Goal: Download file/media

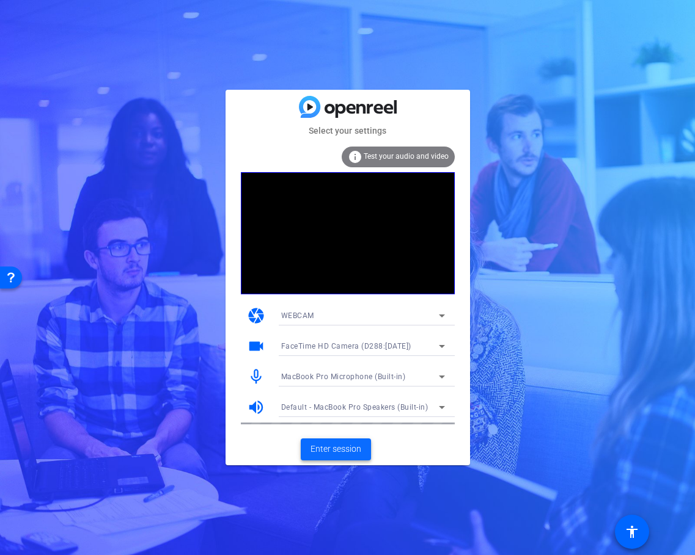
click at [357, 443] on span "Enter session" at bounding box center [335, 449] width 51 height 13
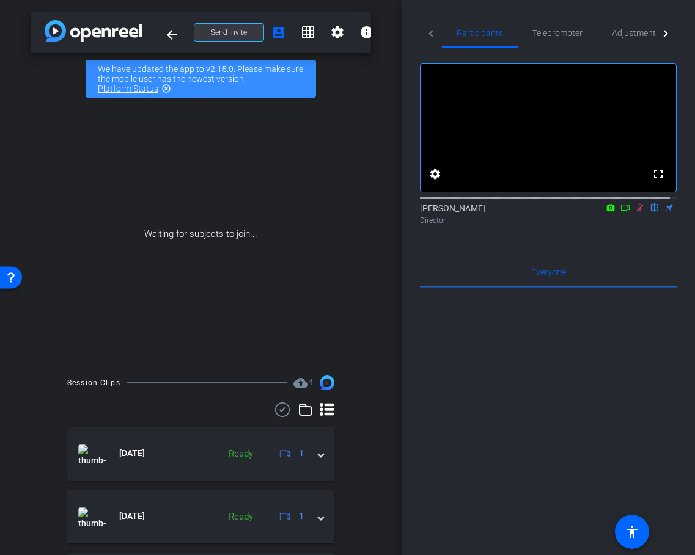
click at [254, 36] on span at bounding box center [228, 32] width 69 height 29
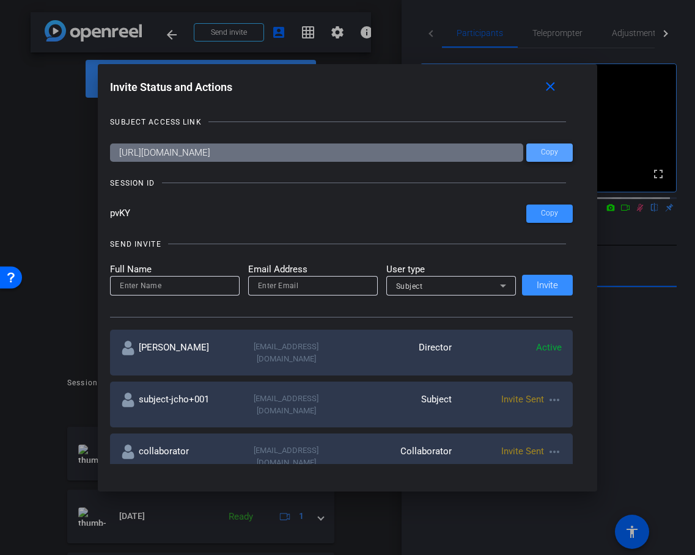
click at [533, 155] on span at bounding box center [549, 152] width 46 height 29
click at [565, 89] on span at bounding box center [552, 87] width 39 height 29
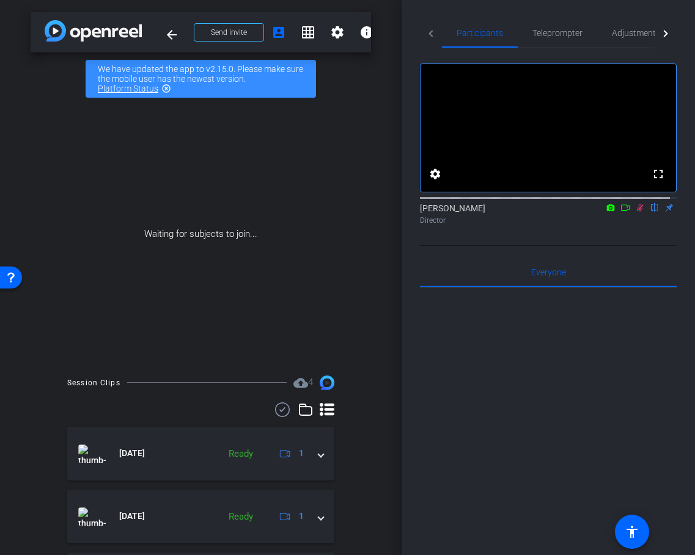
click at [588, 414] on div at bounding box center [548, 439] width 257 height 302
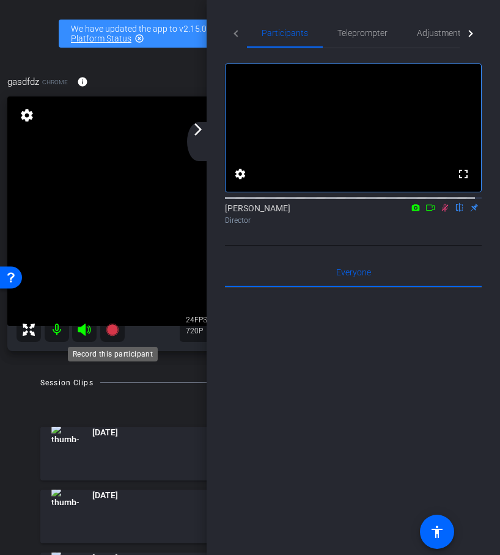
click at [114, 331] on icon at bounding box center [112, 330] width 12 height 12
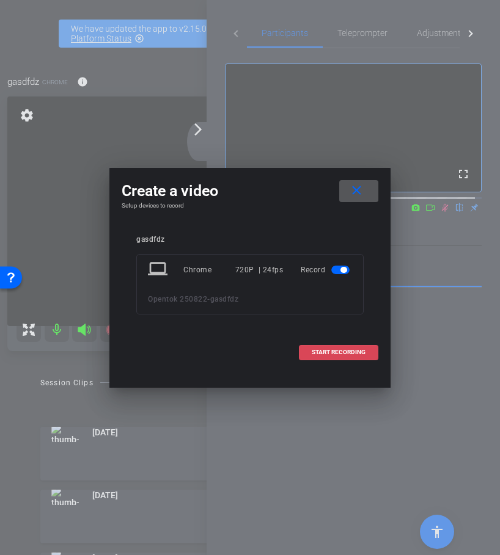
click at [315, 349] on span "START RECORDING" at bounding box center [339, 352] width 54 height 6
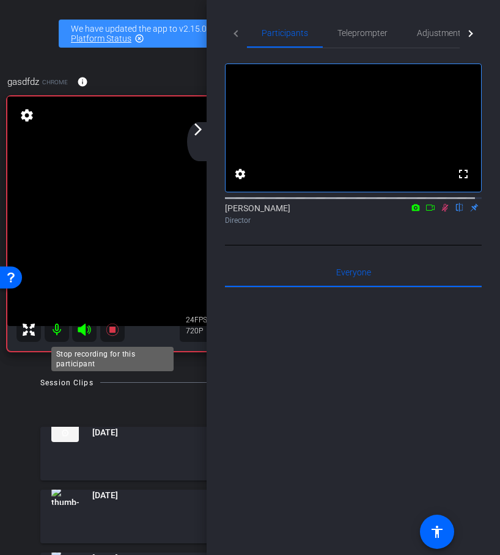
click at [114, 329] on icon at bounding box center [112, 330] width 12 height 12
click at [161, 373] on div "arrow_back Opentok 250822 Back to project Send invite account_box grid_on setti…" at bounding box center [250, 277] width 500 height 555
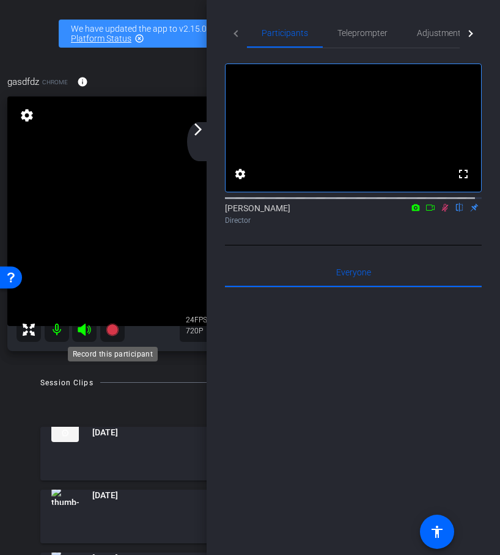
click at [113, 329] on icon at bounding box center [112, 330] width 12 height 12
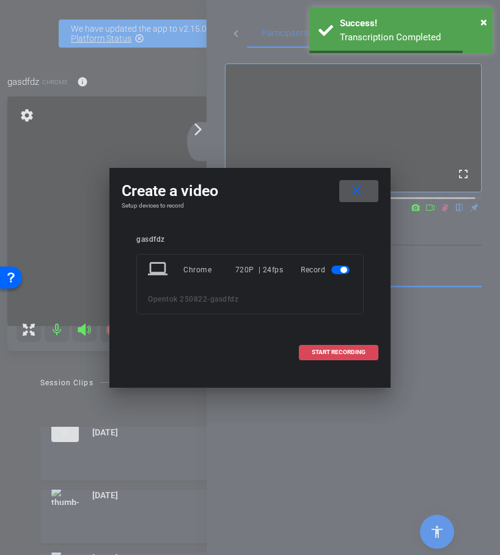
click at [365, 358] on span at bounding box center [338, 352] width 78 height 29
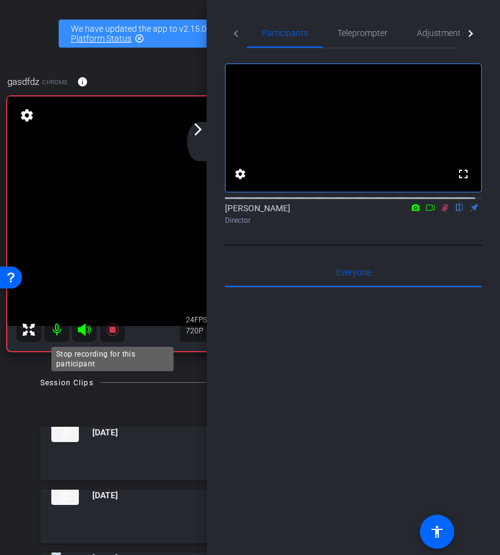
click at [114, 330] on icon at bounding box center [112, 330] width 12 height 12
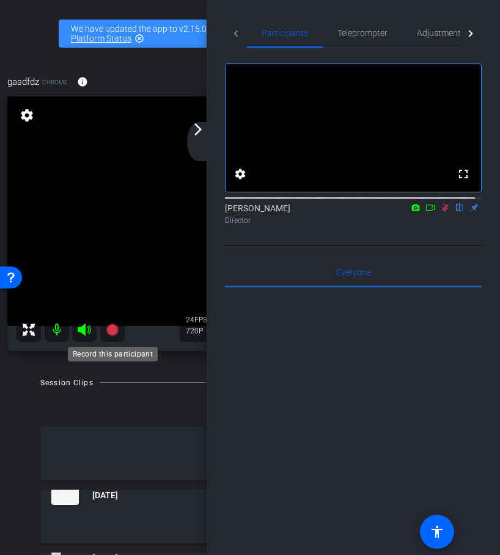
click at [111, 333] on icon at bounding box center [112, 330] width 12 height 12
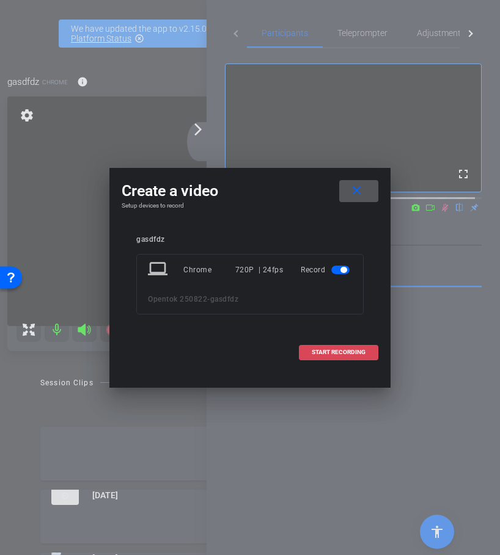
click at [326, 349] on span "START RECORDING" at bounding box center [339, 352] width 54 height 6
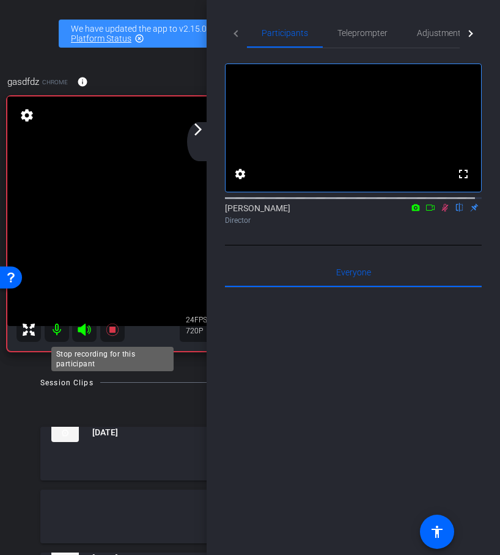
click at [113, 329] on icon at bounding box center [112, 330] width 12 height 12
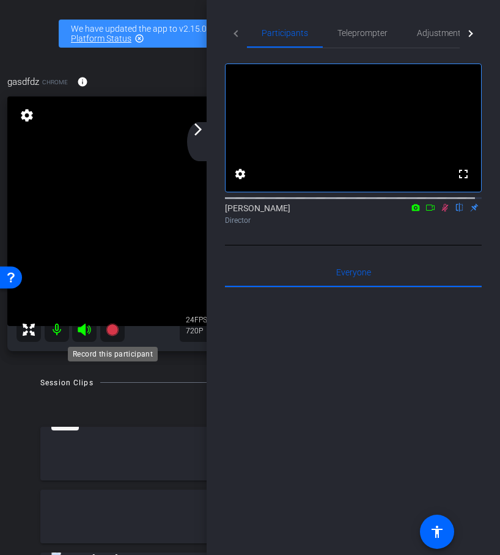
click at [115, 330] on icon at bounding box center [112, 330] width 12 height 12
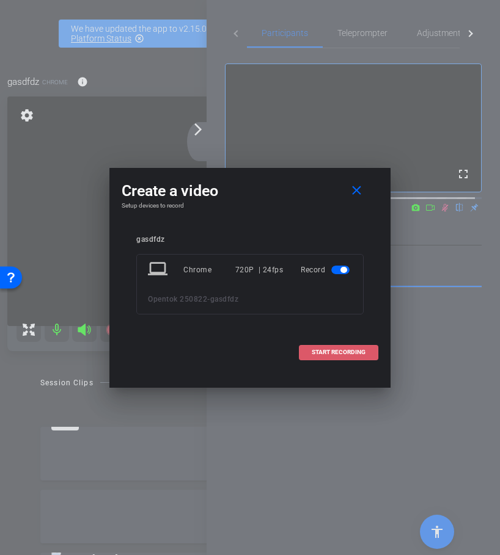
click at [318, 353] on span "START RECORDING" at bounding box center [339, 352] width 54 height 6
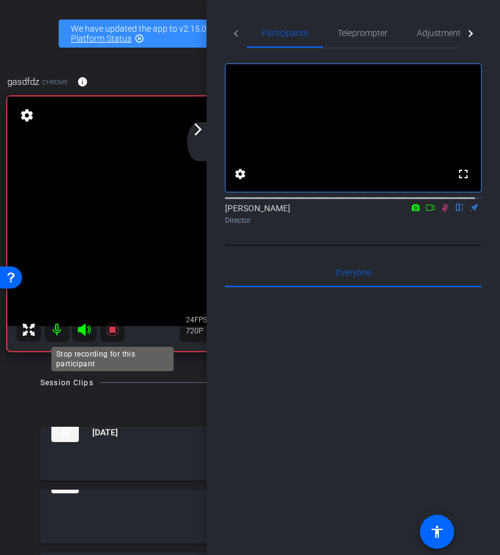
click at [114, 337] on mat-icon at bounding box center [112, 330] width 24 height 24
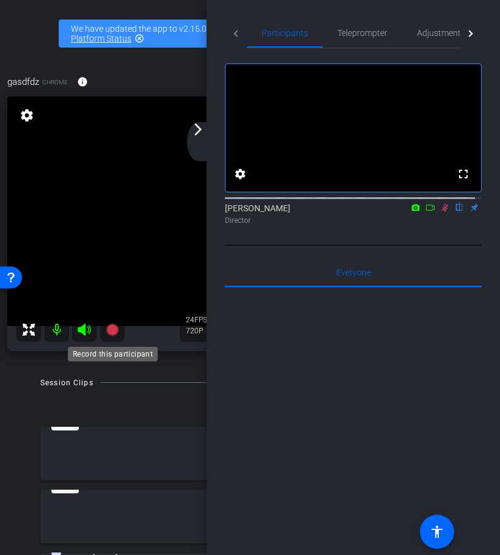
click at [111, 331] on icon at bounding box center [112, 330] width 12 height 12
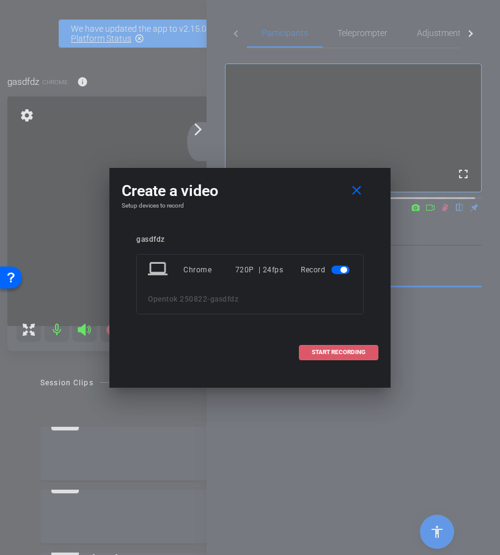
click at [327, 353] on span "START RECORDING" at bounding box center [339, 352] width 54 height 6
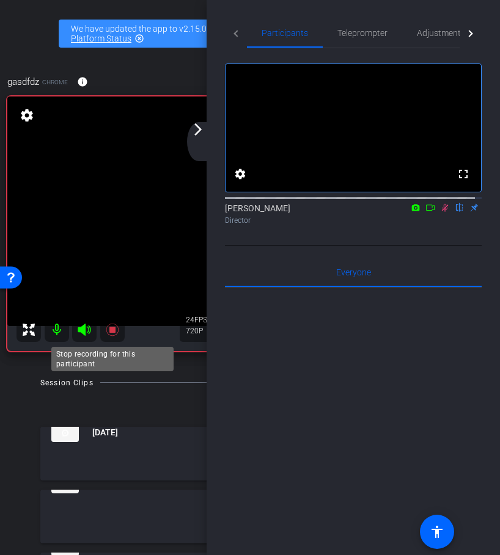
click at [111, 331] on icon at bounding box center [112, 330] width 12 height 12
click at [350, 341] on div at bounding box center [353, 439] width 257 height 302
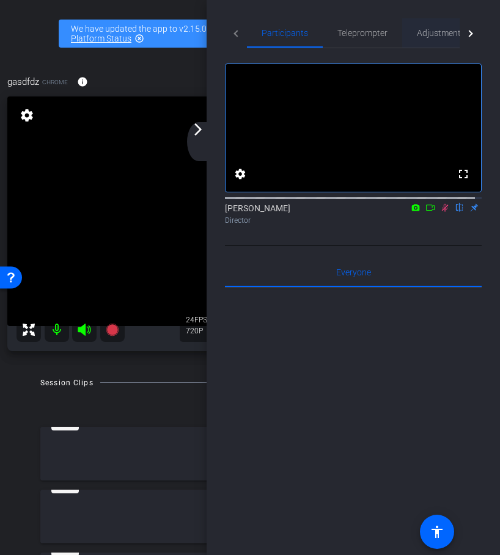
click at [425, 37] on span "Adjustments" at bounding box center [441, 33] width 48 height 9
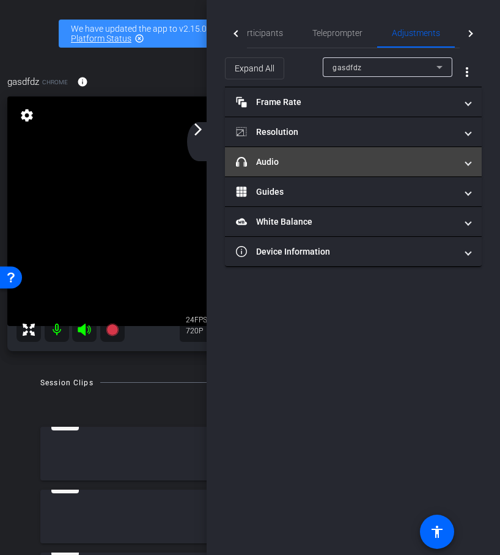
click at [325, 167] on mat-panel-title "headphone icon Audio" at bounding box center [346, 162] width 220 height 13
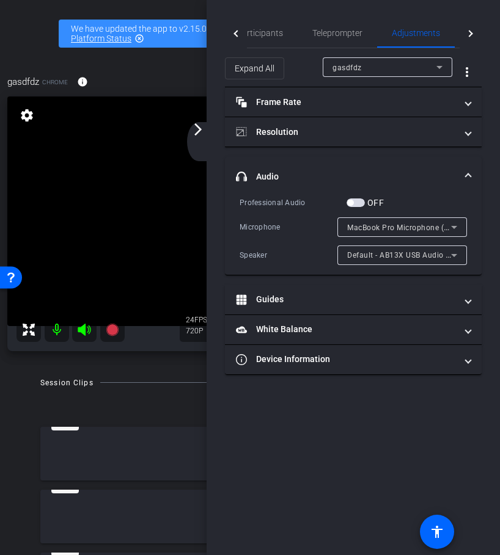
click at [375, 231] on span "MacBook Pro Microphone (Built-in)" at bounding box center [409, 227] width 125 height 10
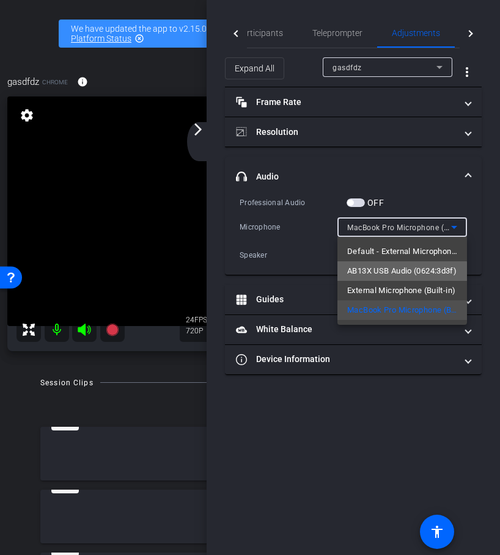
click at [382, 272] on span "AB13X USB Audio (0624:3d3f)" at bounding box center [401, 271] width 109 height 15
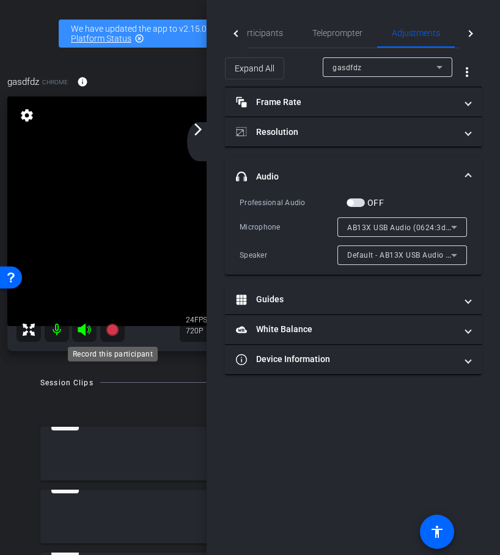
click at [114, 329] on icon at bounding box center [112, 330] width 12 height 12
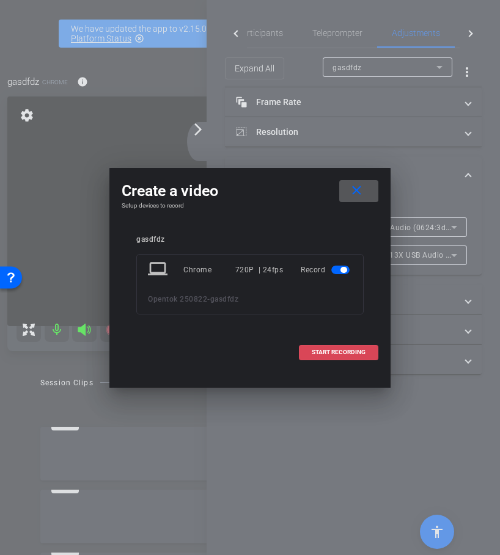
click at [360, 349] on span "START RECORDING" at bounding box center [339, 352] width 54 height 6
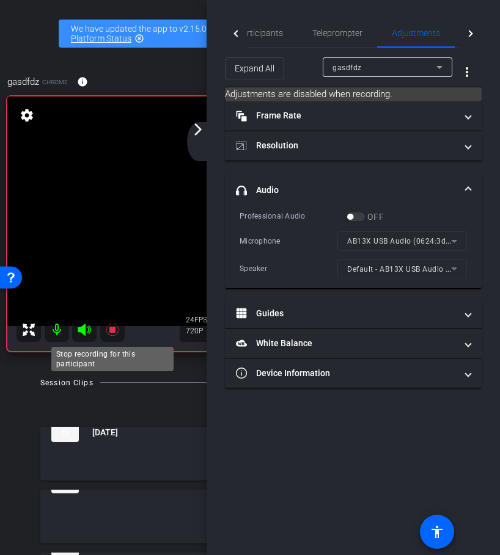
click at [116, 332] on icon at bounding box center [112, 330] width 15 height 15
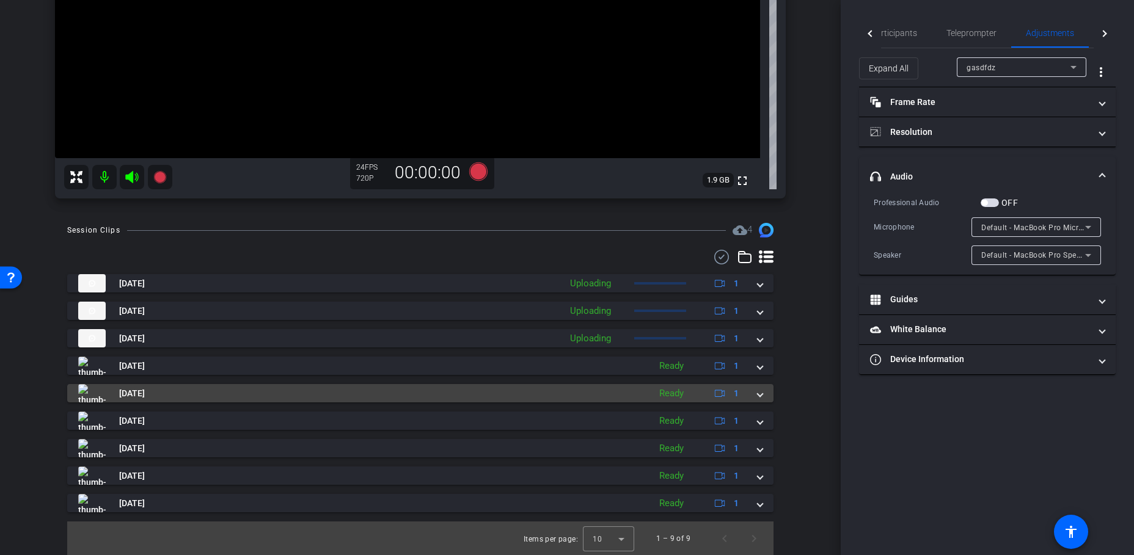
scroll to position [322, 0]
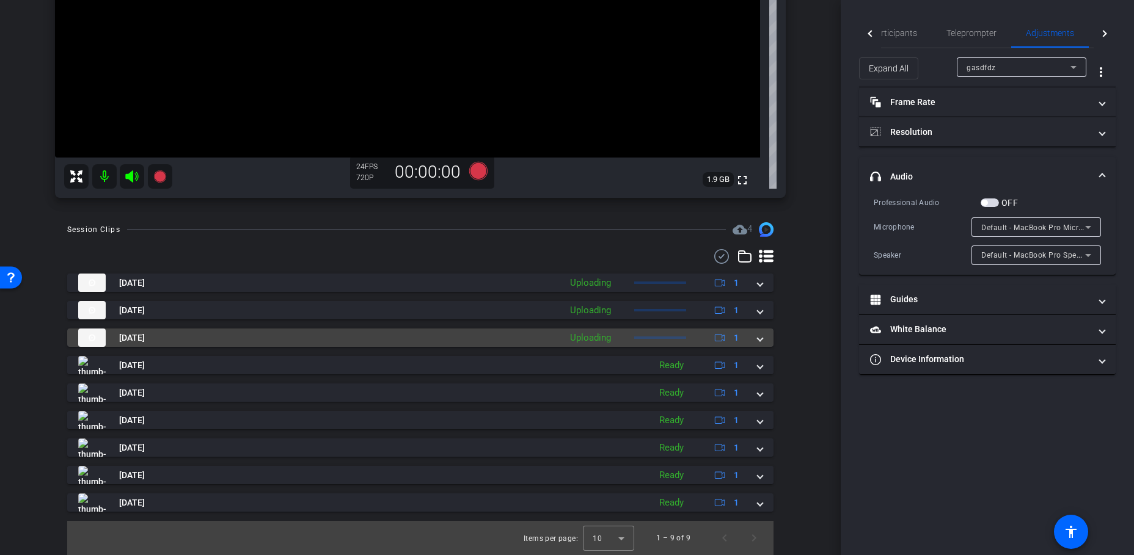
click at [488, 345] on mat-panel-title "Aug 27, 2025" at bounding box center [316, 338] width 476 height 18
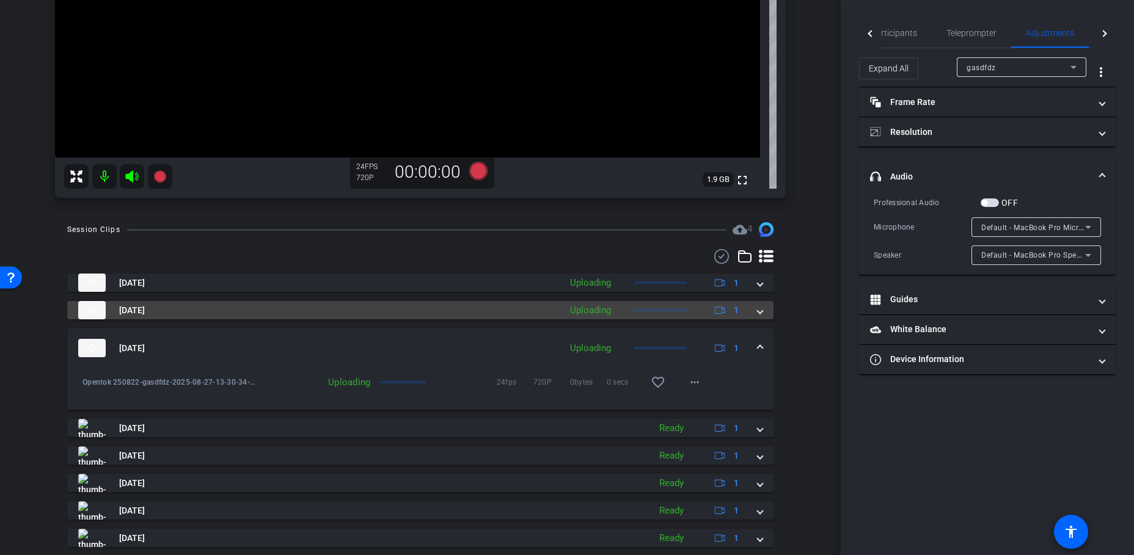
click at [494, 315] on mat-panel-title "Aug 27, 2025" at bounding box center [316, 310] width 476 height 18
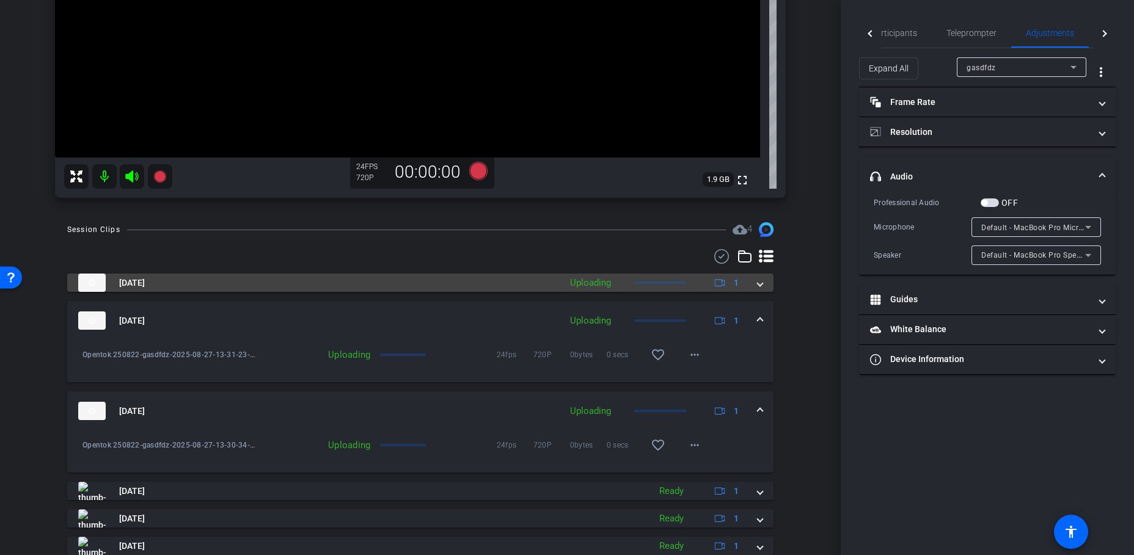
click at [503, 288] on mat-panel-title "Aug 27, 2025" at bounding box center [316, 283] width 476 height 18
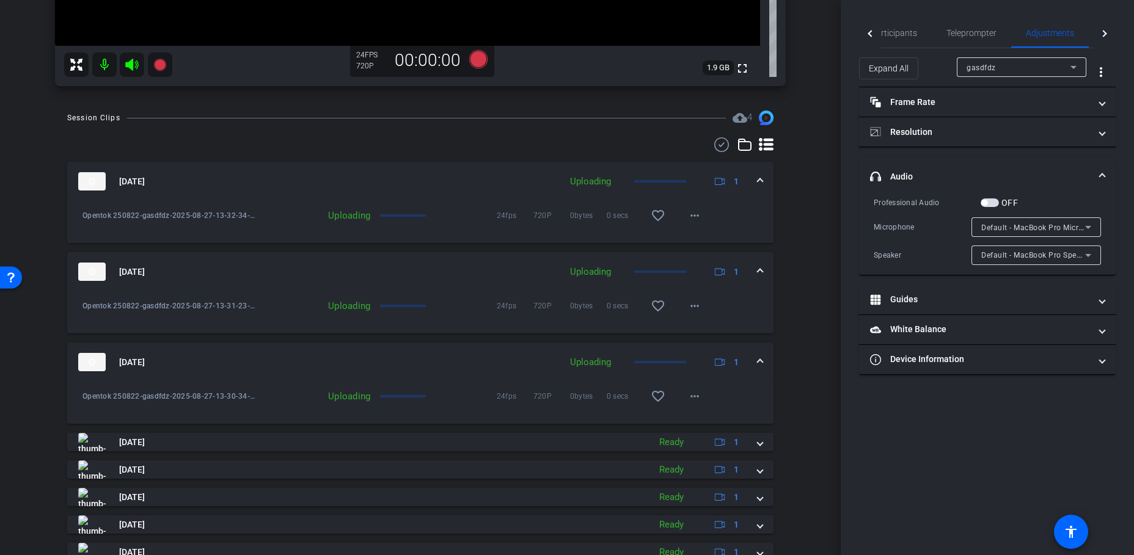
scroll to position [498, 0]
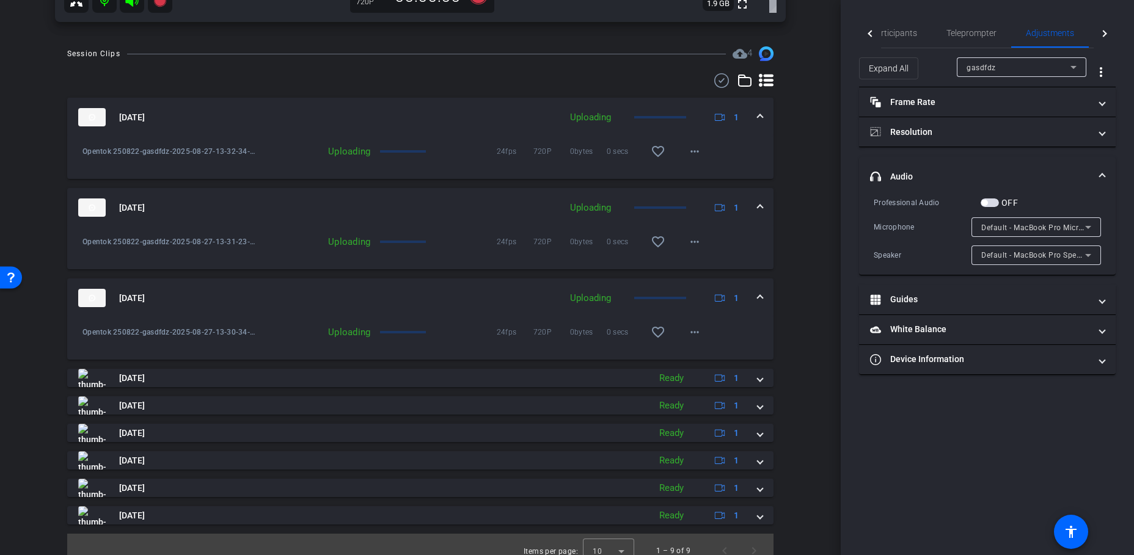
click at [787, 99] on div "Session Clips cloud_upload 4 Aug 27, 2025 Uploading 1 Opentok 250822-gasdfdz-20…" at bounding box center [421, 307] width 780 height 522
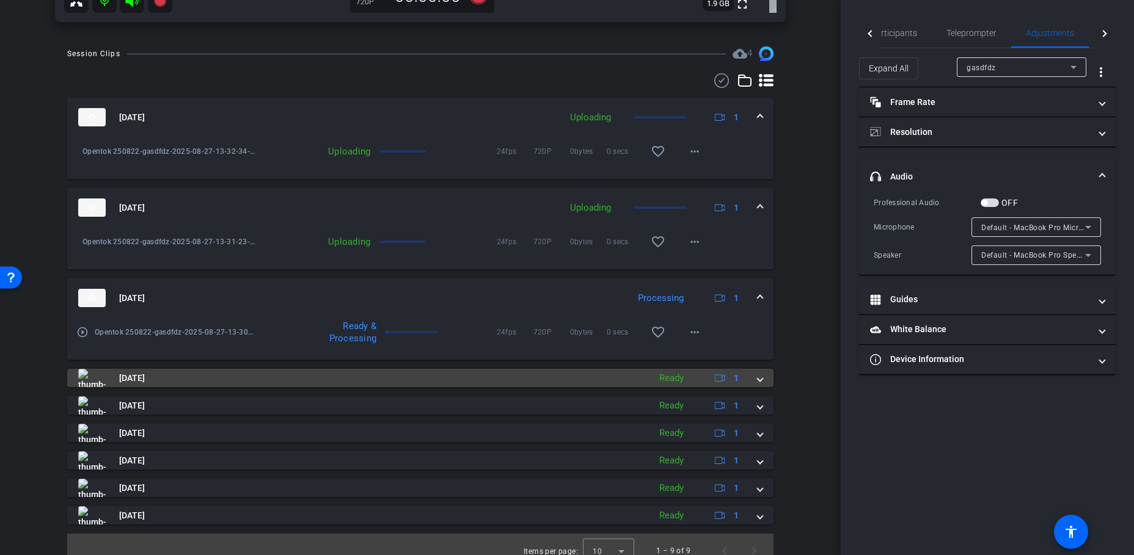
click at [704, 378] on mat-panel-description "Ready 1" at bounding box center [700, 378] width 95 height 18
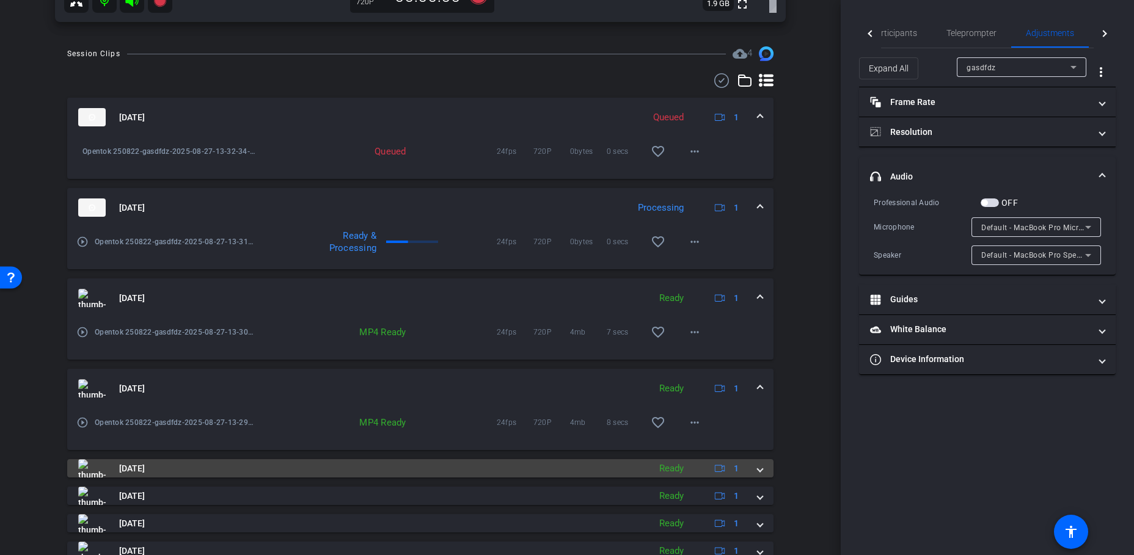
click at [331, 461] on mat-panel-title "Aug 27, 2025" at bounding box center [360, 468] width 565 height 18
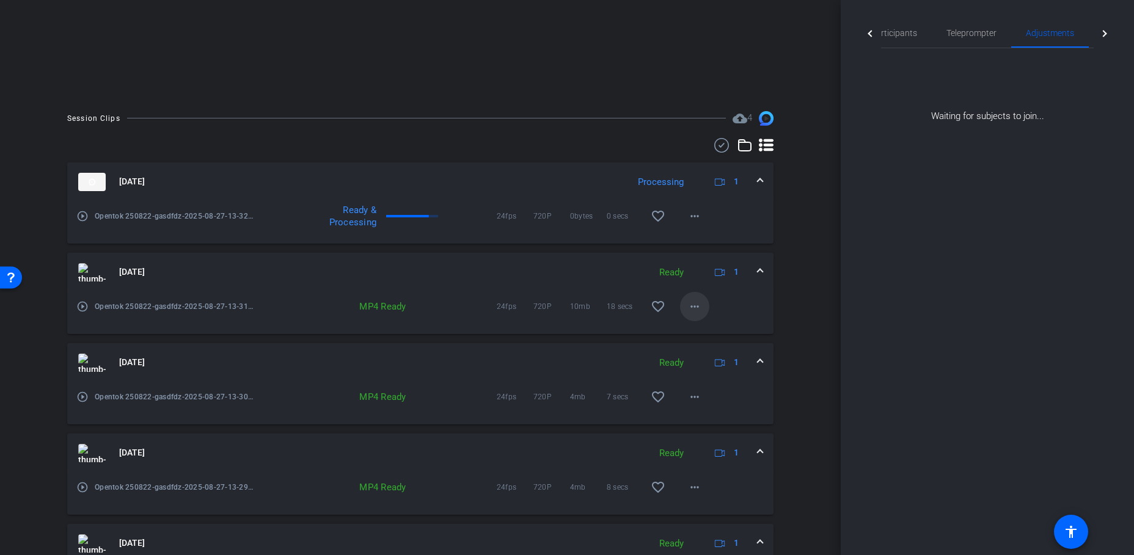
scroll to position [197, 0]
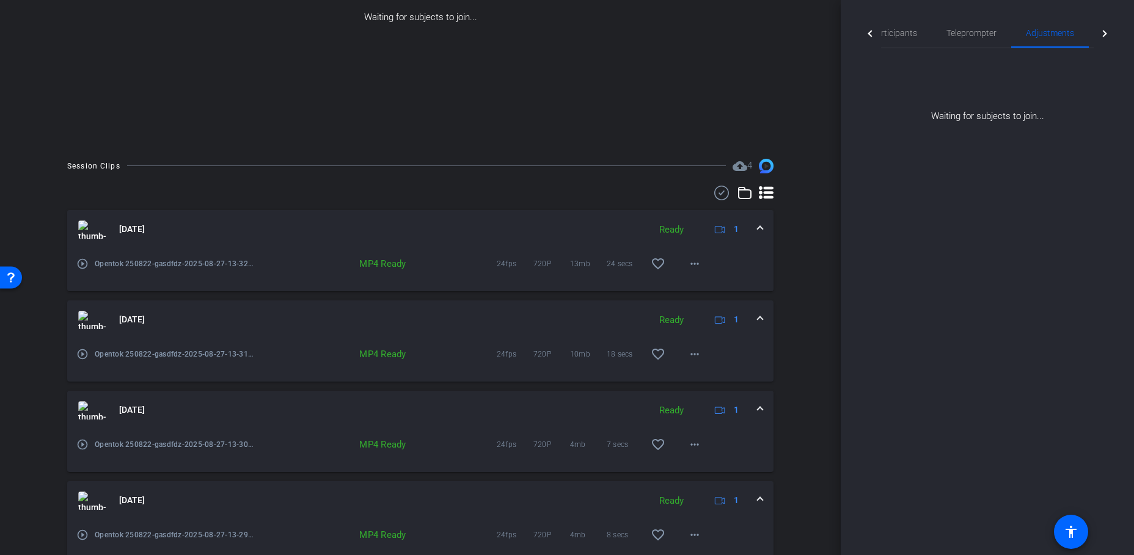
click at [712, 196] on icon at bounding box center [721, 193] width 18 height 15
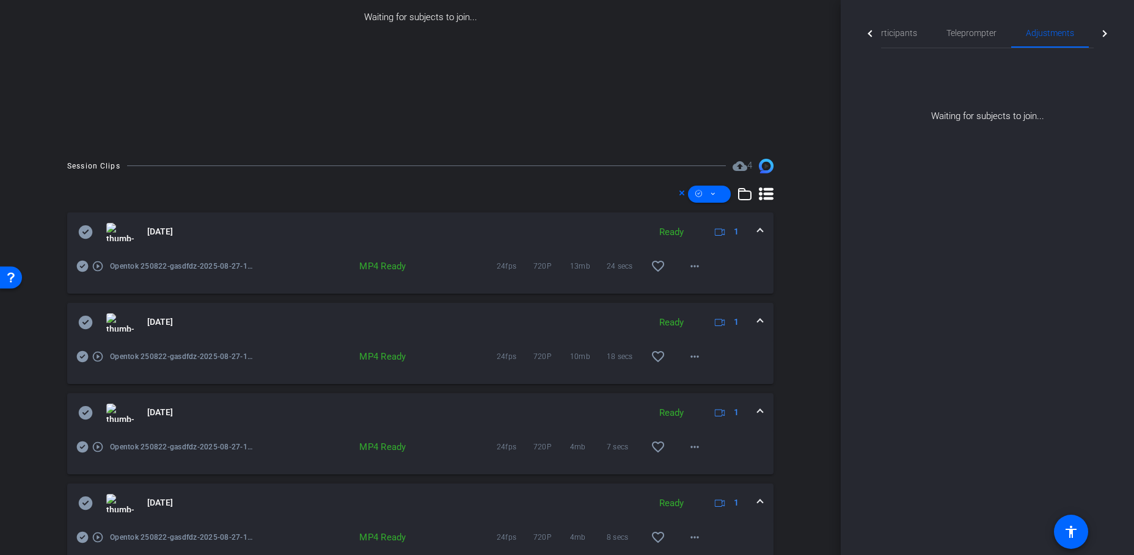
click at [78, 232] on icon at bounding box center [85, 232] width 15 height 15
click at [87, 319] on icon at bounding box center [86, 322] width 14 height 13
click at [88, 409] on icon at bounding box center [86, 412] width 14 height 13
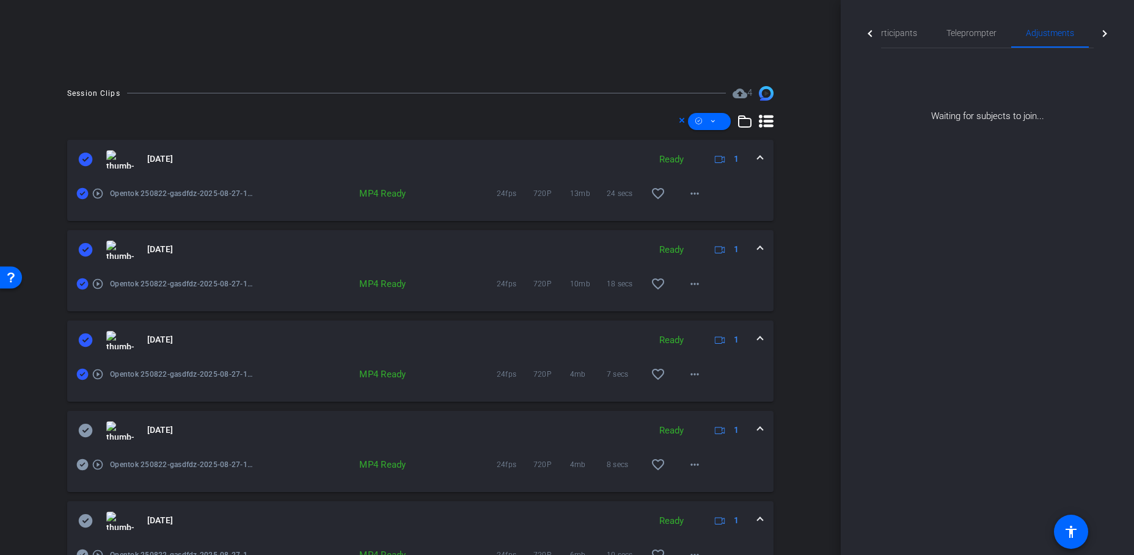
scroll to position [334, 0]
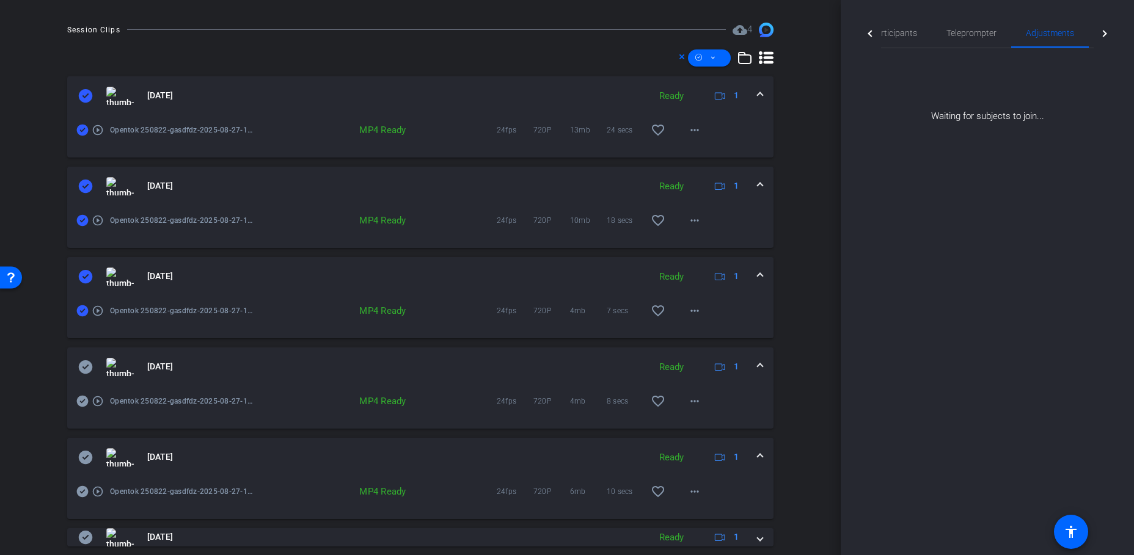
click at [85, 370] on icon at bounding box center [86, 366] width 14 height 13
click at [87, 461] on icon at bounding box center [86, 457] width 14 height 13
click at [711, 63] on span at bounding box center [709, 57] width 43 height 29
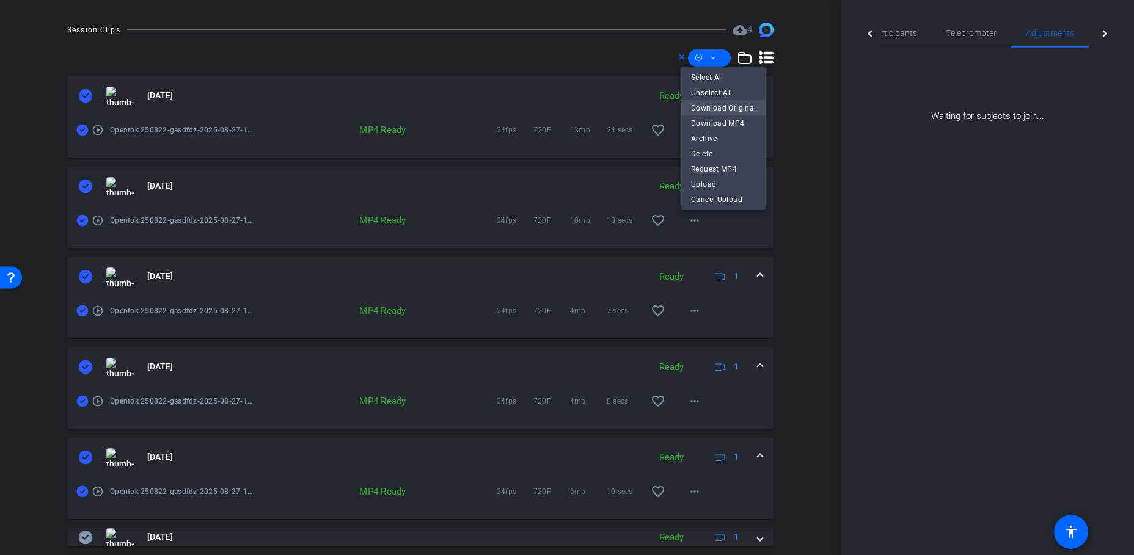
click at [720, 107] on span "Download Original" at bounding box center [723, 107] width 65 height 15
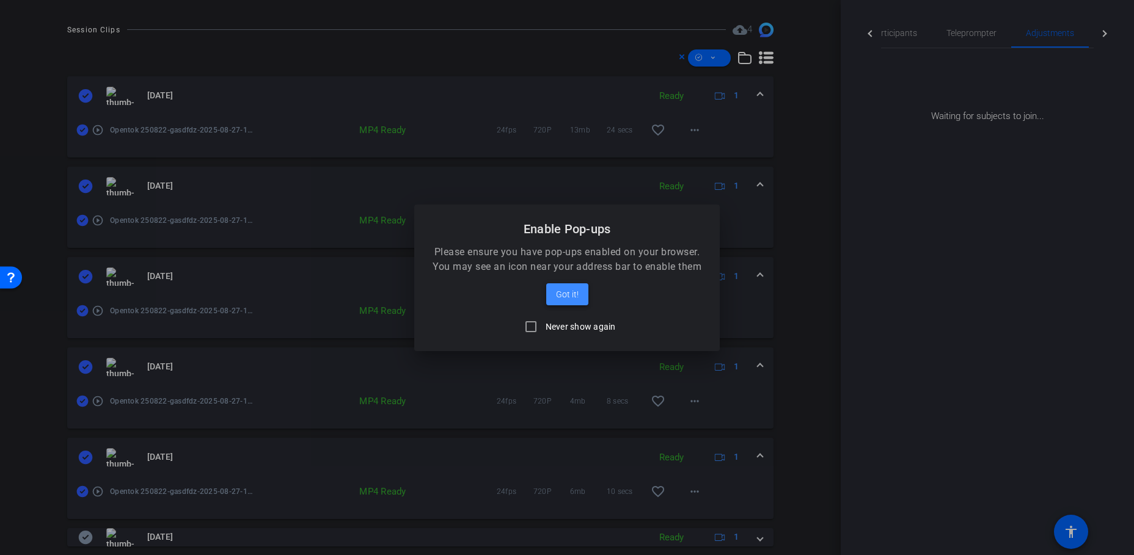
click at [559, 292] on span "Got it!" at bounding box center [567, 294] width 23 height 15
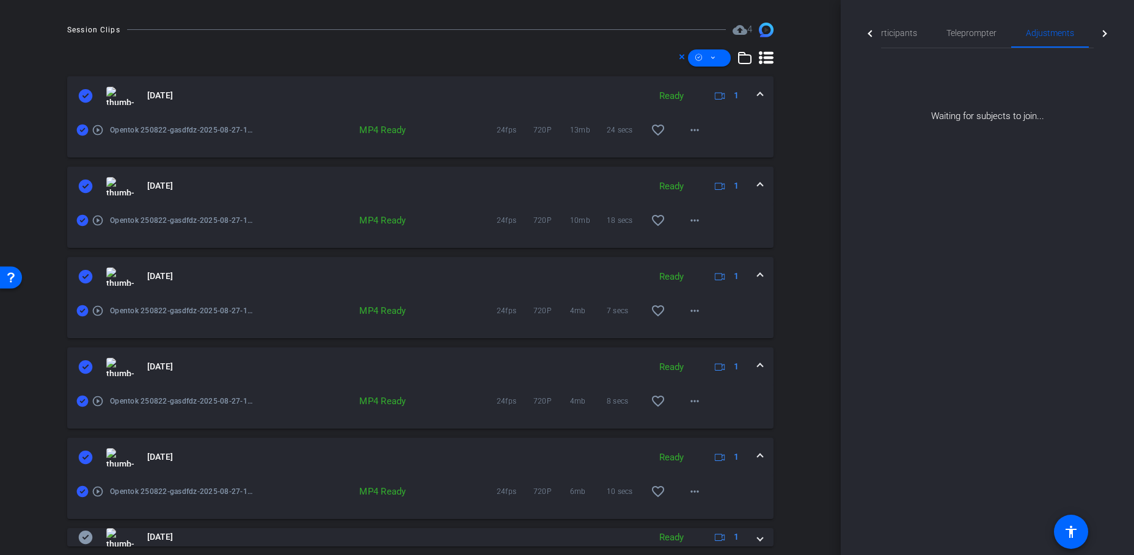
click at [122, 458] on img at bounding box center [119, 457] width 27 height 18
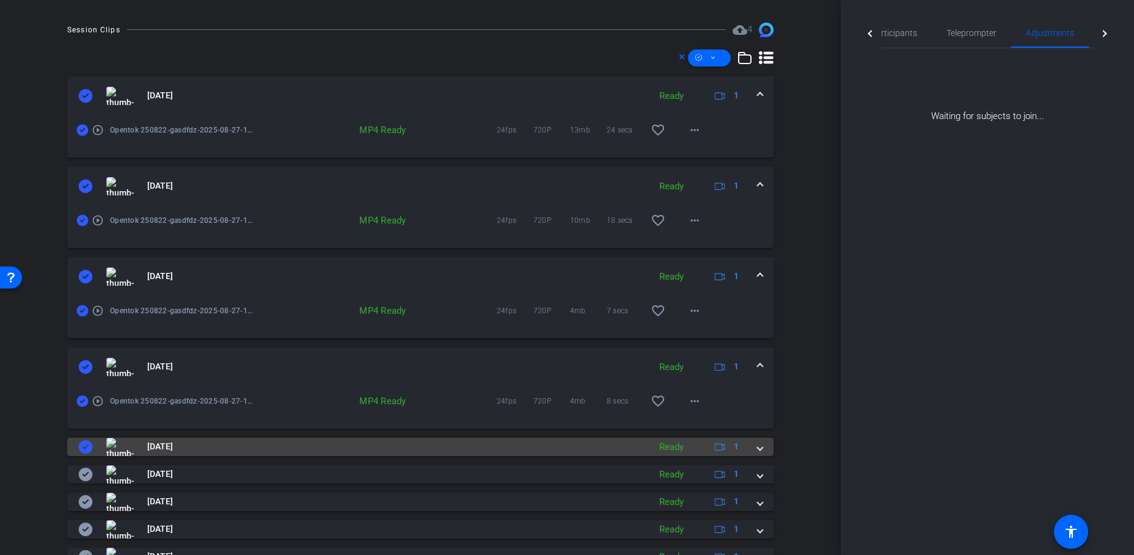
click at [122, 458] on div "Aug 27, 2025 Ready 1 play_circle_outline Opentok 250822-gasdfdz-2025-08-27-13-3…" at bounding box center [420, 321] width 706 height 490
click at [126, 451] on img at bounding box center [119, 447] width 27 height 18
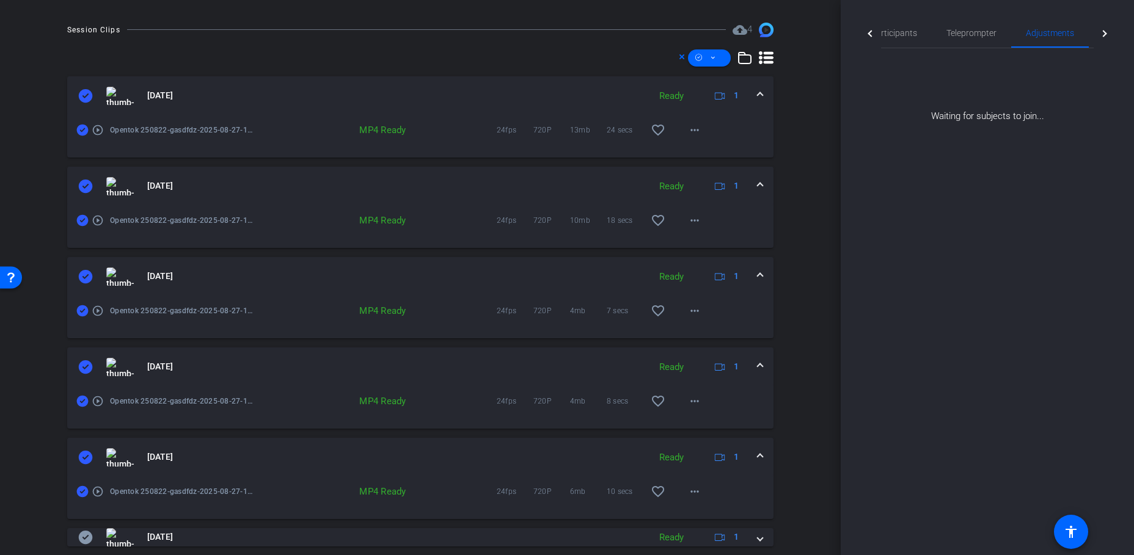
click at [98, 461] on mat-icon "play_circle_outline" at bounding box center [98, 492] width 12 height 12
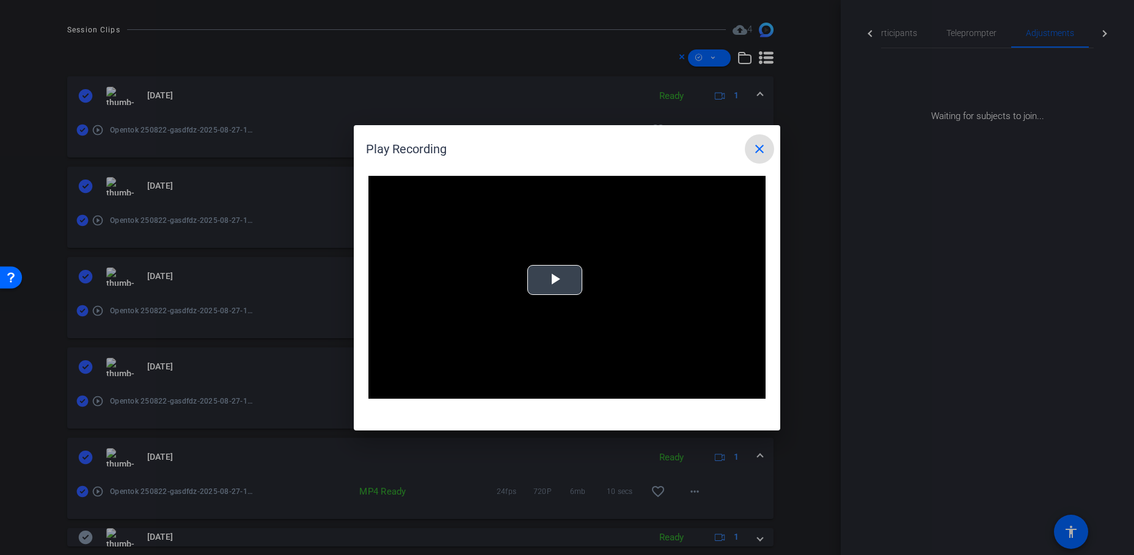
click at [555, 280] on span "Video Player" at bounding box center [555, 280] width 0 height 0
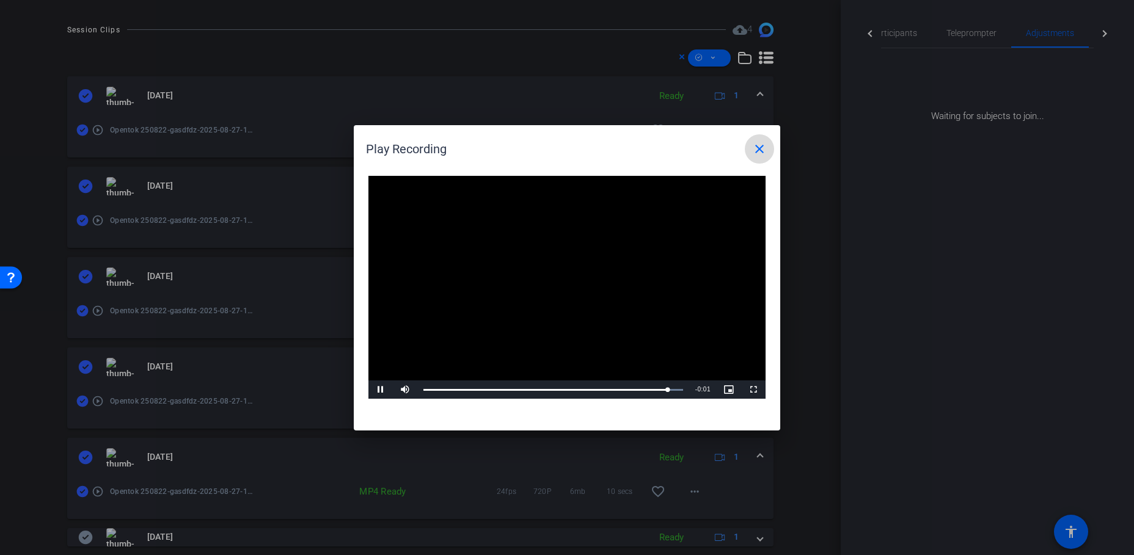
click at [754, 152] on mat-icon "close" at bounding box center [759, 149] width 15 height 15
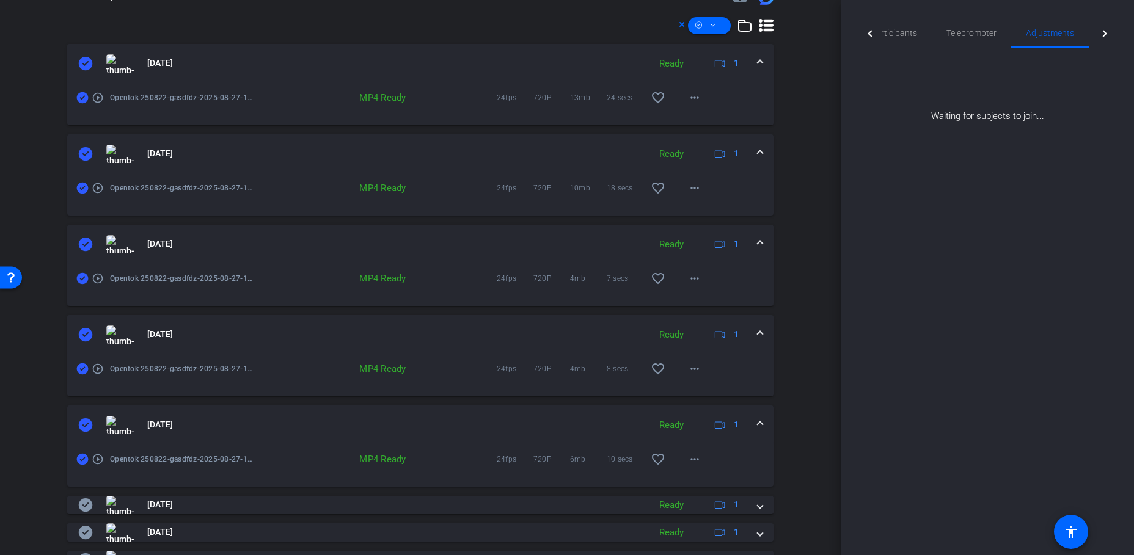
scroll to position [368, 0]
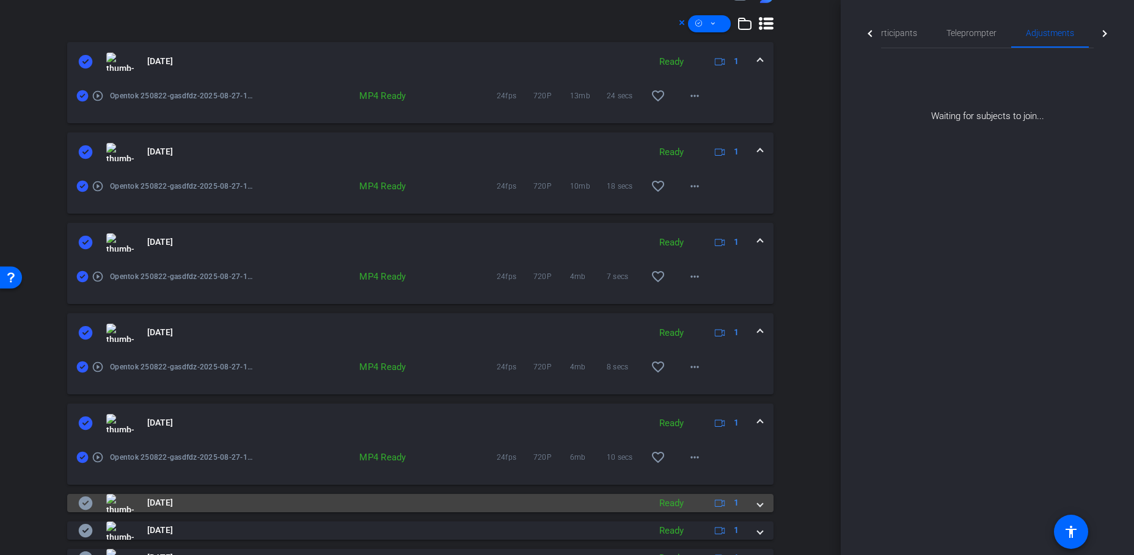
click at [653, 461] on div "Ready" at bounding box center [671, 504] width 37 height 14
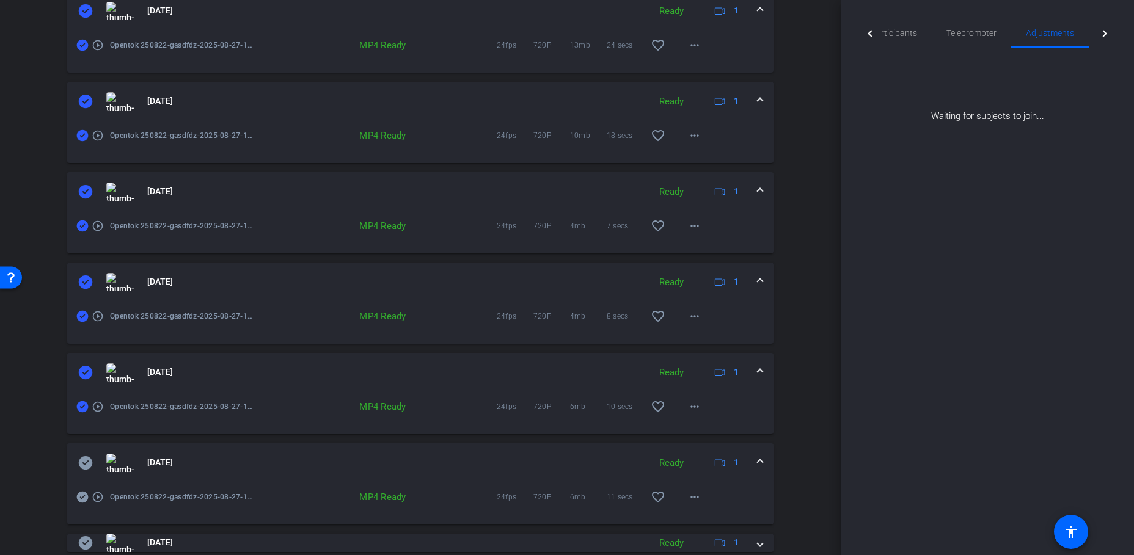
scroll to position [428, 0]
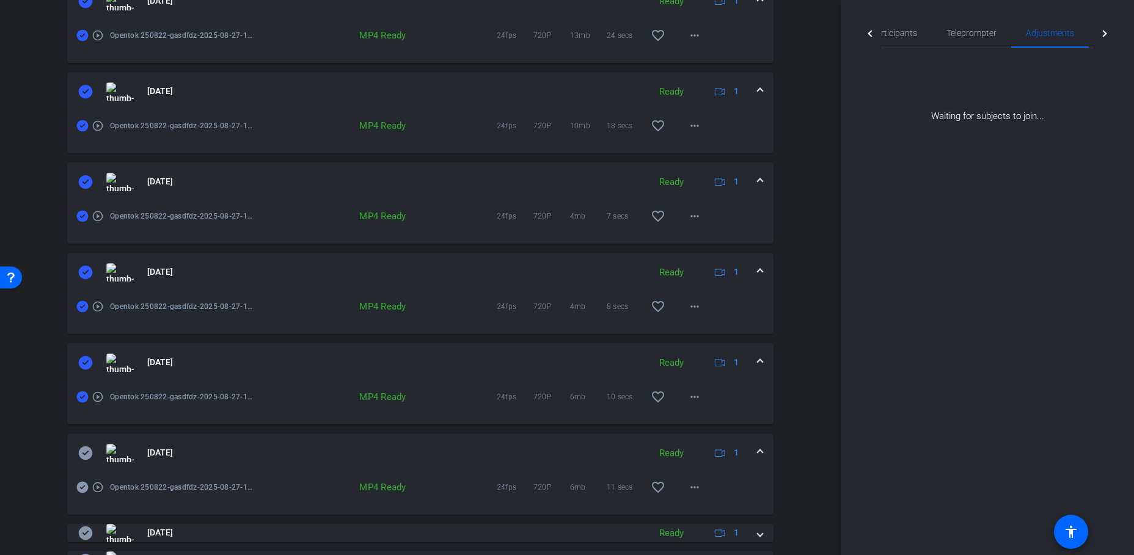
click at [89, 455] on icon at bounding box center [86, 453] width 14 height 13
click at [83, 436] on mat-expansion-panel-header "Aug 27, 2025 Ready 1" at bounding box center [420, 453] width 706 height 39
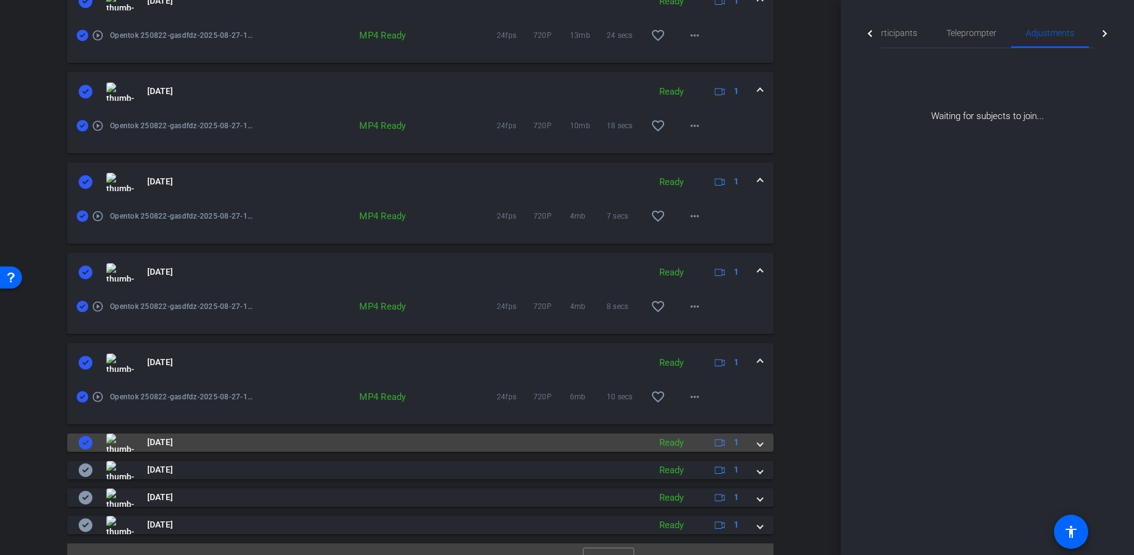
click at [89, 444] on icon at bounding box center [86, 442] width 14 height 13
click at [139, 449] on mat-panel-title "Aug 27, 2025" at bounding box center [360, 443] width 565 height 18
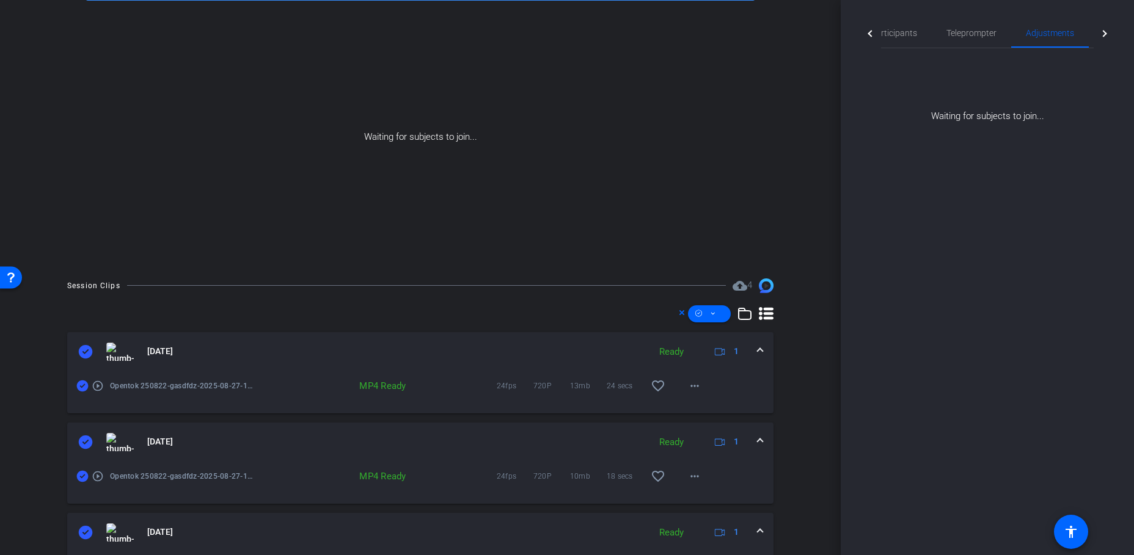
scroll to position [67, 0]
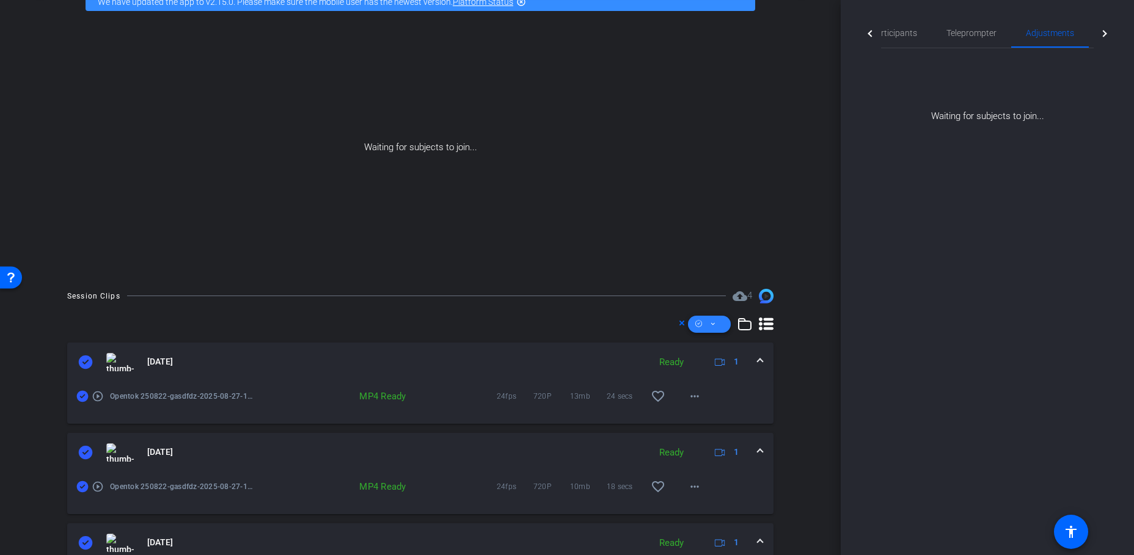
click at [710, 326] on icon at bounding box center [713, 323] width 6 height 15
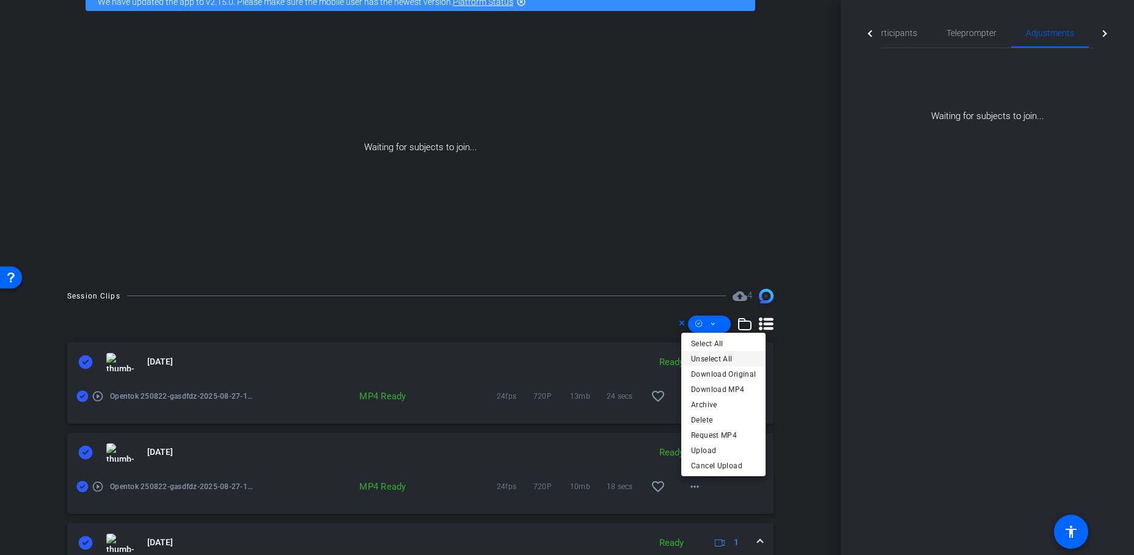
click at [711, 360] on span "Unselect All" at bounding box center [723, 358] width 65 height 15
click at [402, 316] on div at bounding box center [567, 277] width 1134 height 555
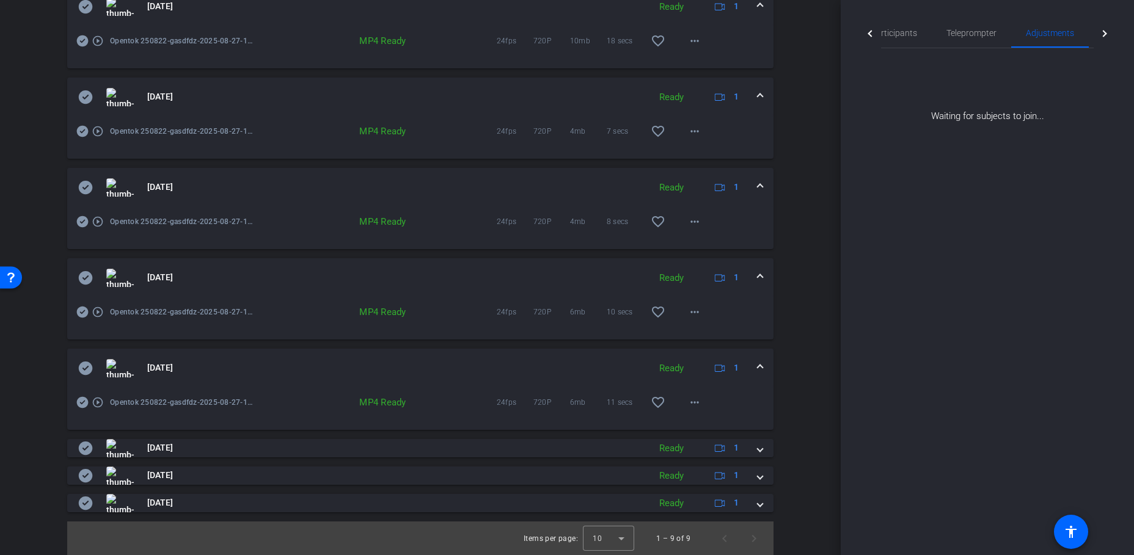
scroll to position [514, 0]
click at [87, 369] on icon at bounding box center [86, 367] width 14 height 13
click at [99, 401] on mat-icon "play_circle_outline" at bounding box center [98, 402] width 12 height 12
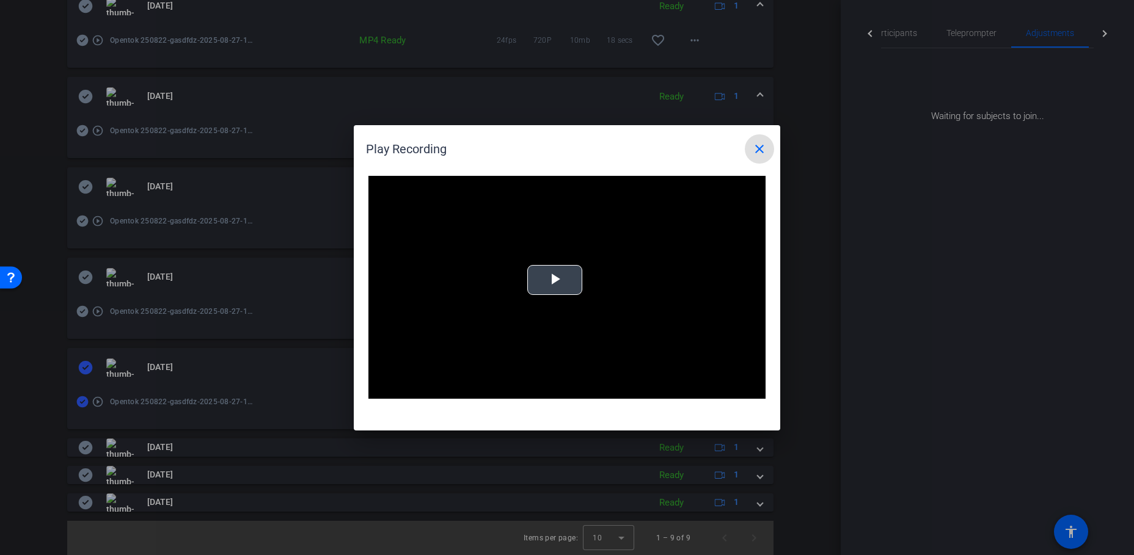
click at [555, 280] on span "Video Player" at bounding box center [555, 280] width 0 height 0
click at [756, 150] on mat-icon "close" at bounding box center [759, 149] width 15 height 15
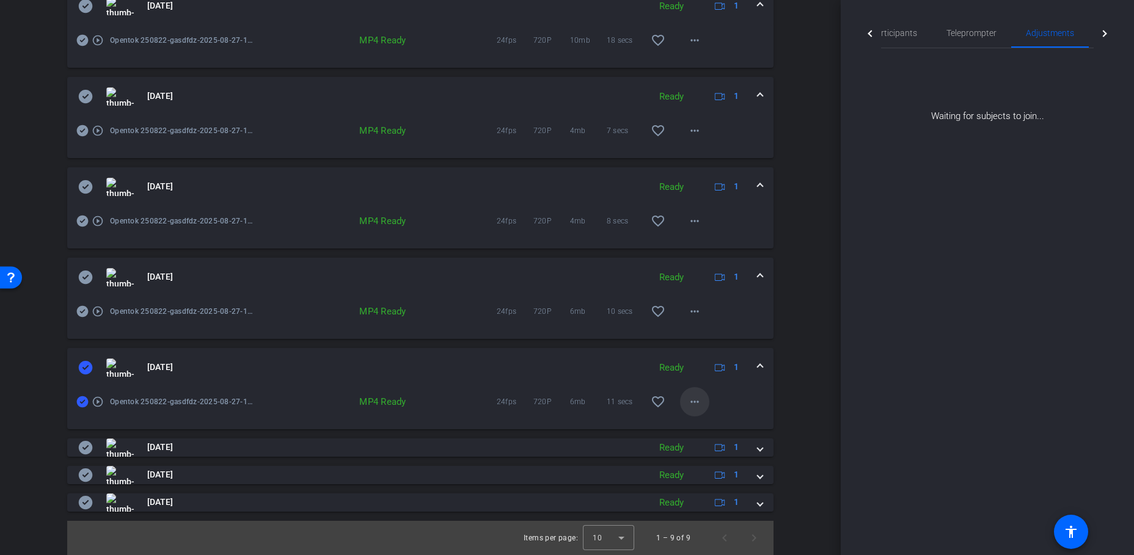
click at [692, 404] on mat-icon "more_horiz" at bounding box center [694, 402] width 15 height 15
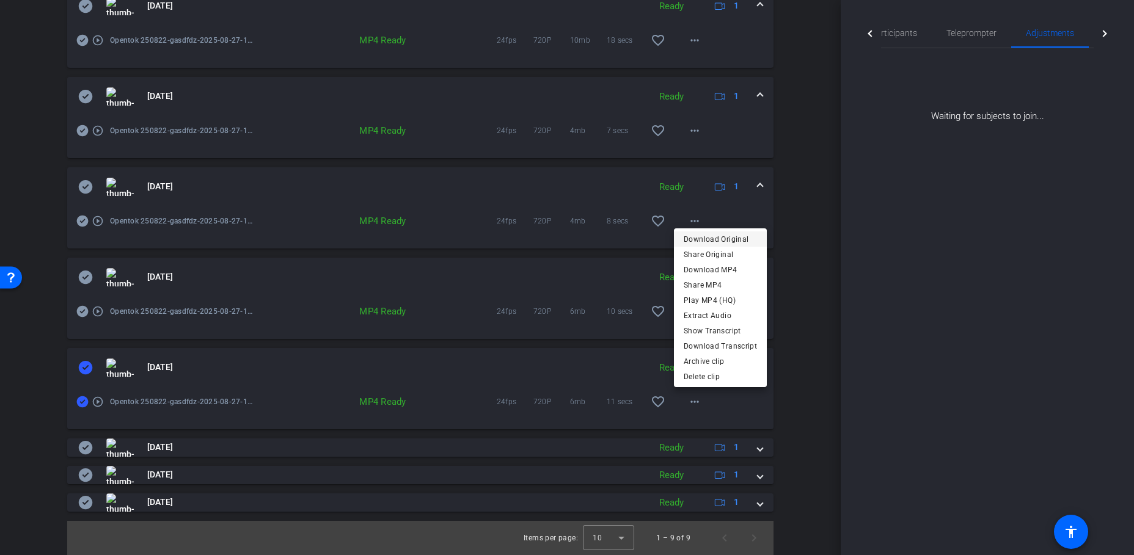
click at [725, 244] on span "Download Original" at bounding box center [720, 239] width 73 height 15
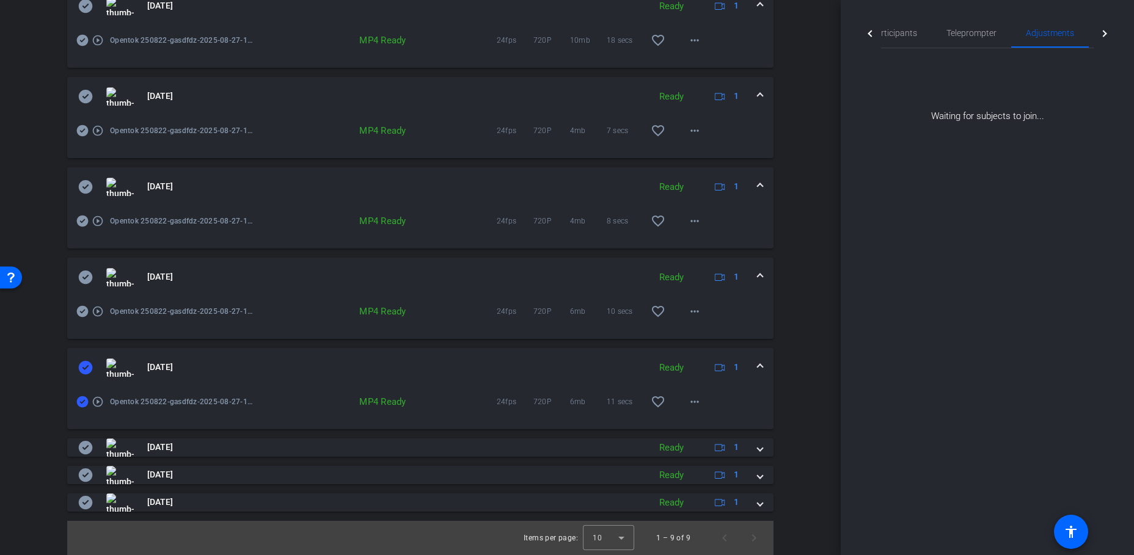
click at [93, 371] on mat-panel-title "Aug 27, 2025" at bounding box center [360, 368] width 565 height 18
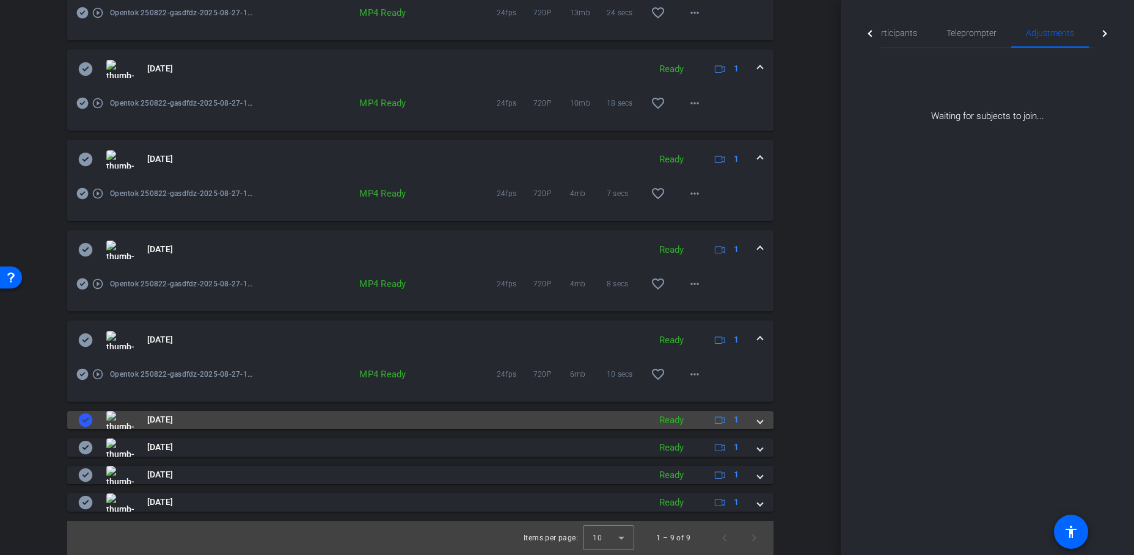
scroll to position [451, 0]
click at [82, 423] on icon at bounding box center [86, 420] width 14 height 13
click at [220, 422] on mat-panel-title "Aug 27, 2025" at bounding box center [360, 420] width 565 height 18
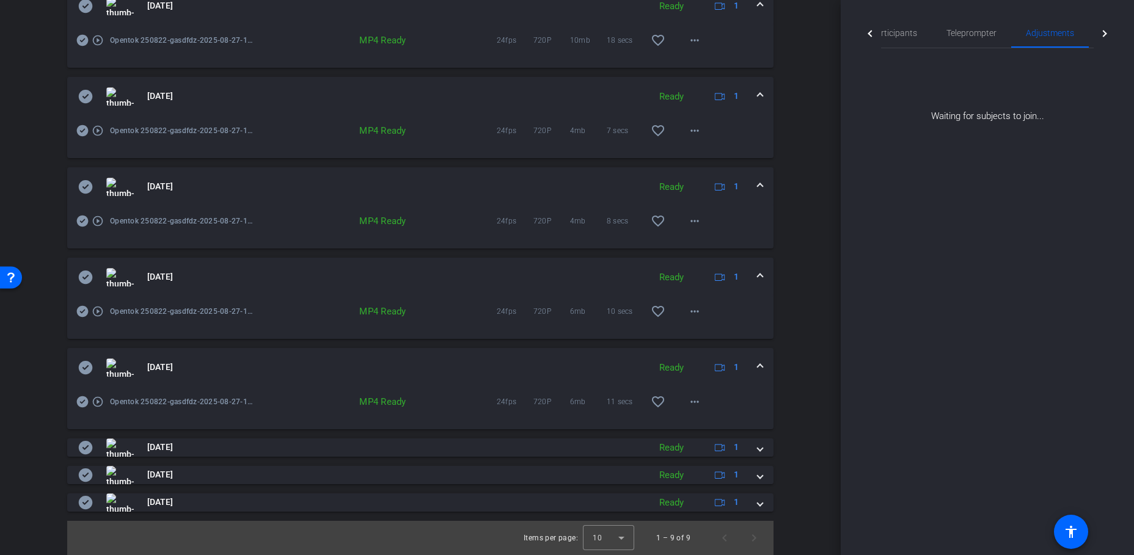
scroll to position [514, 0]
click at [93, 222] on mat-icon "play_circle_outline" at bounding box center [98, 221] width 12 height 12
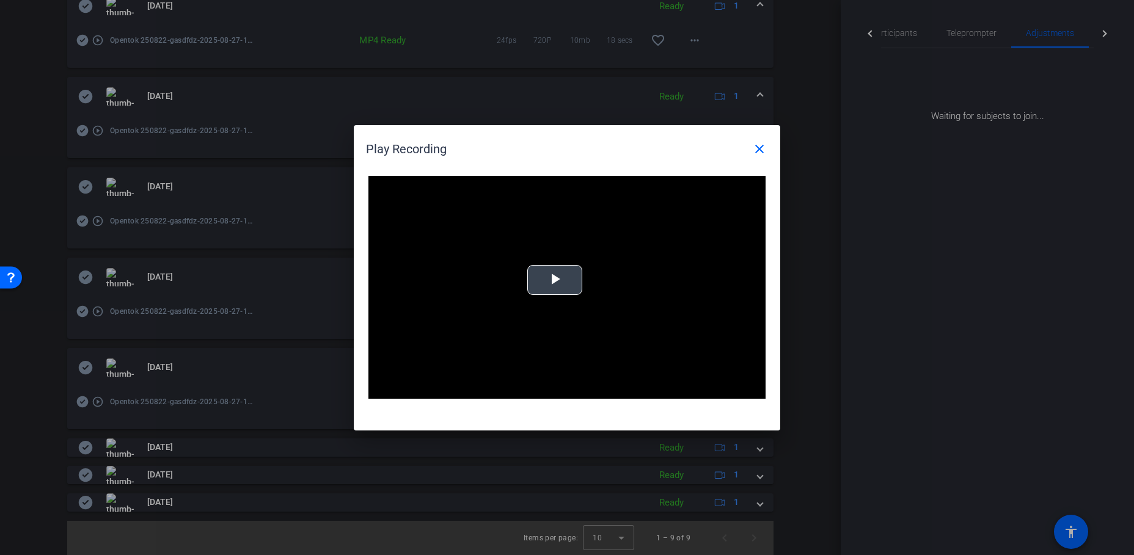
click at [555, 280] on span "Video Player" at bounding box center [555, 280] width 0 height 0
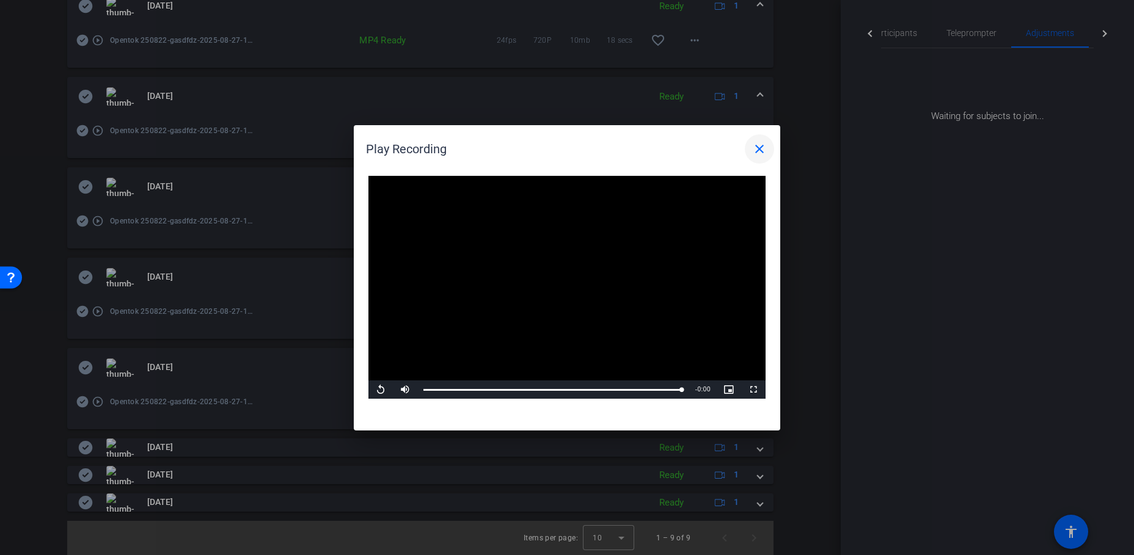
click at [755, 155] on mat-icon "close" at bounding box center [759, 149] width 15 height 15
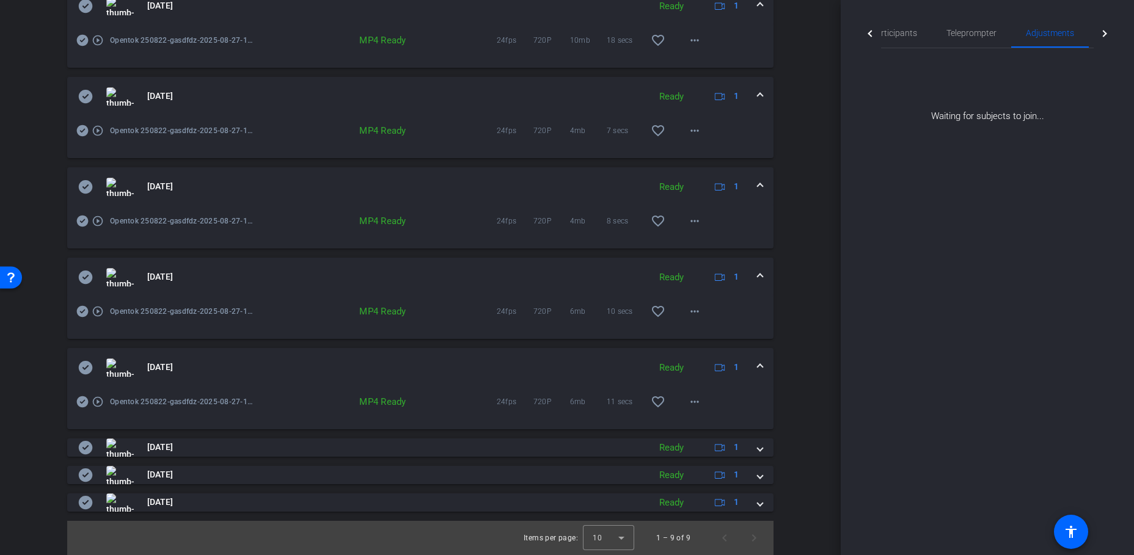
click at [95, 130] on mat-icon "play_circle_outline" at bounding box center [98, 131] width 12 height 12
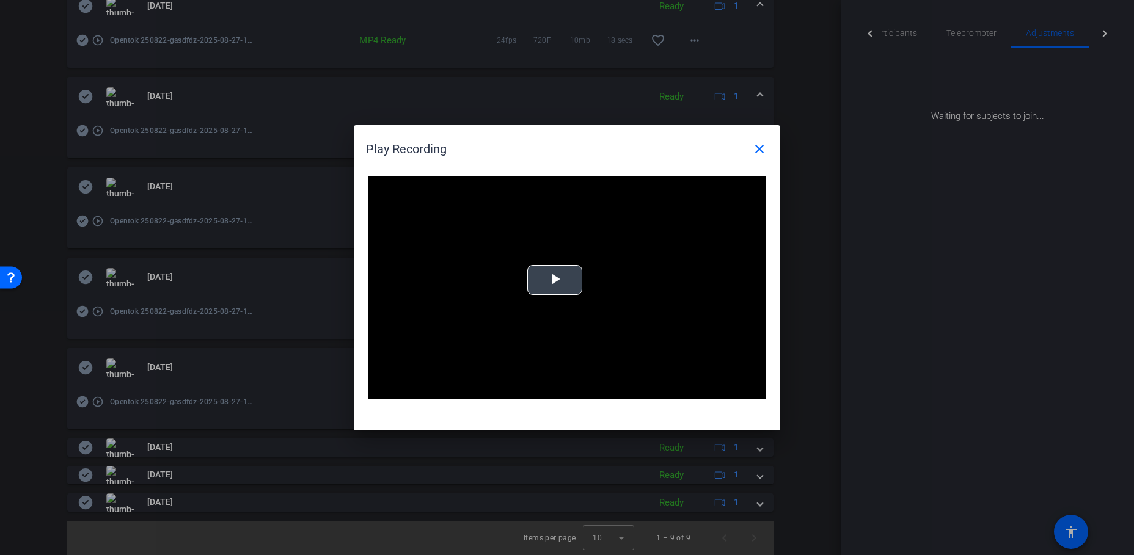
click at [555, 280] on span "Video Player" at bounding box center [555, 280] width 0 height 0
click at [753, 148] on mat-icon "close" at bounding box center [759, 149] width 15 height 15
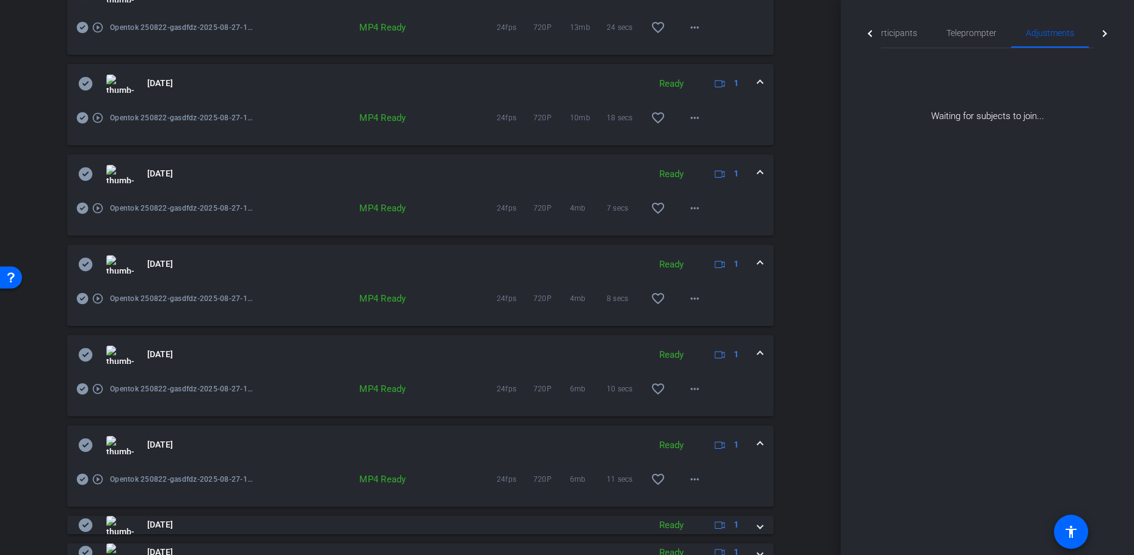
scroll to position [437, 0]
click at [100, 116] on mat-icon "play_circle_outline" at bounding box center [98, 117] width 12 height 12
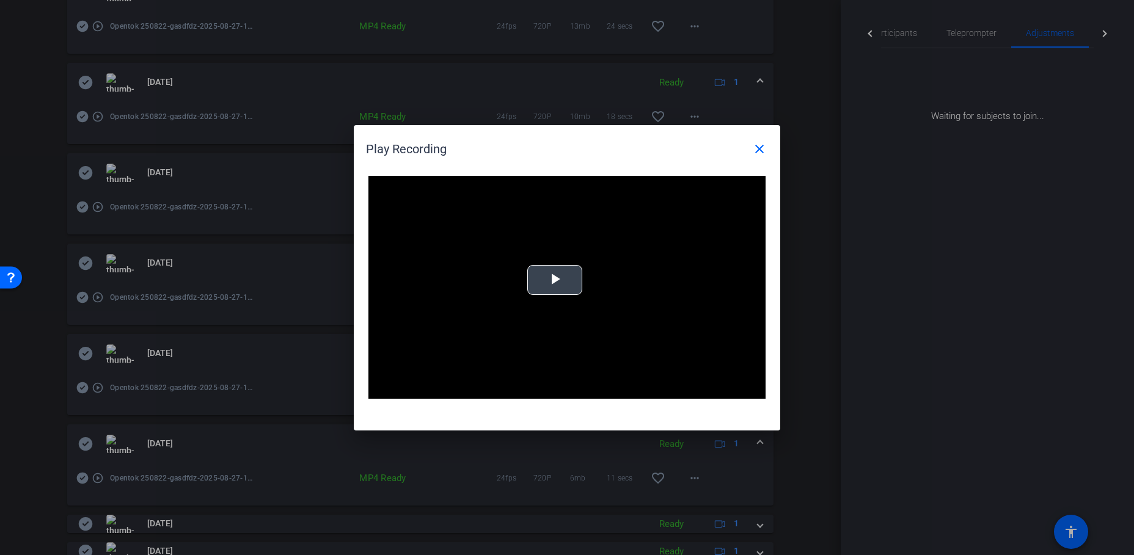
click at [555, 280] on span "Video Player" at bounding box center [555, 280] width 0 height 0
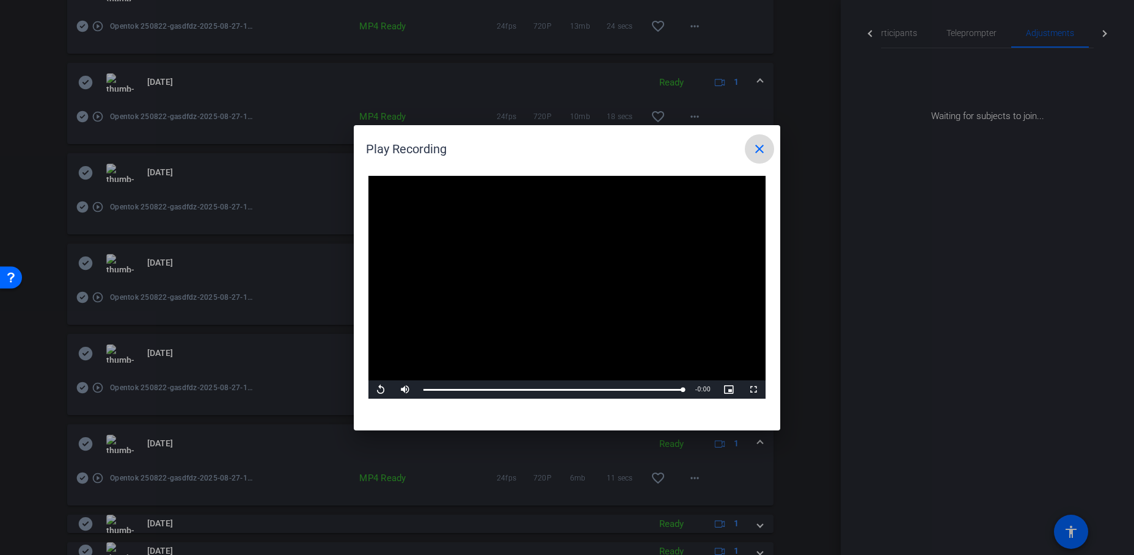
click at [752, 150] on mat-icon "close" at bounding box center [759, 149] width 15 height 15
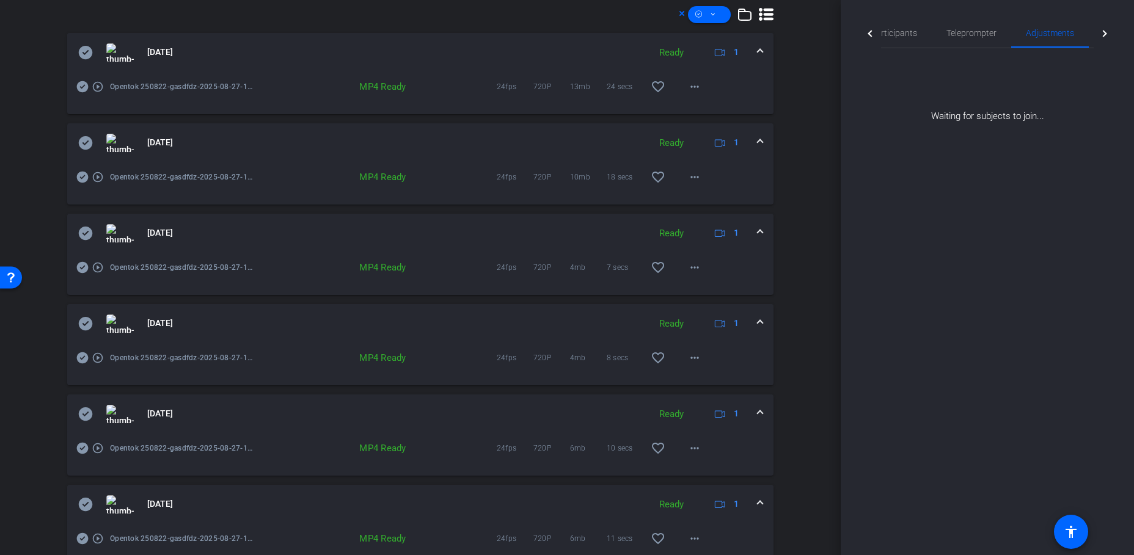
scroll to position [376, 0]
click at [100, 87] on mat-icon "play_circle_outline" at bounding box center [98, 87] width 12 height 12
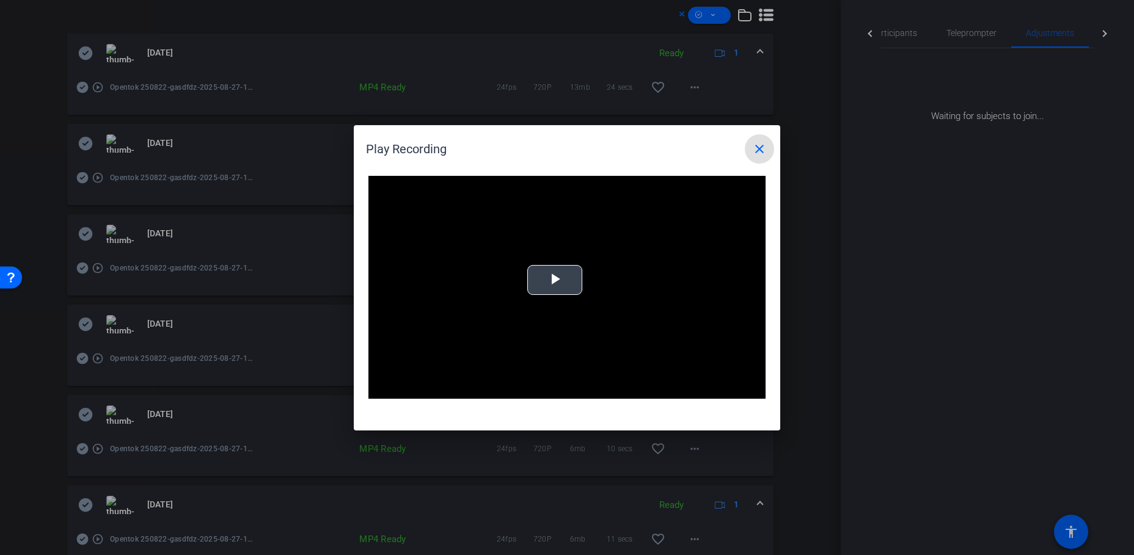
click at [555, 280] on span "Video Player" at bounding box center [555, 280] width 0 height 0
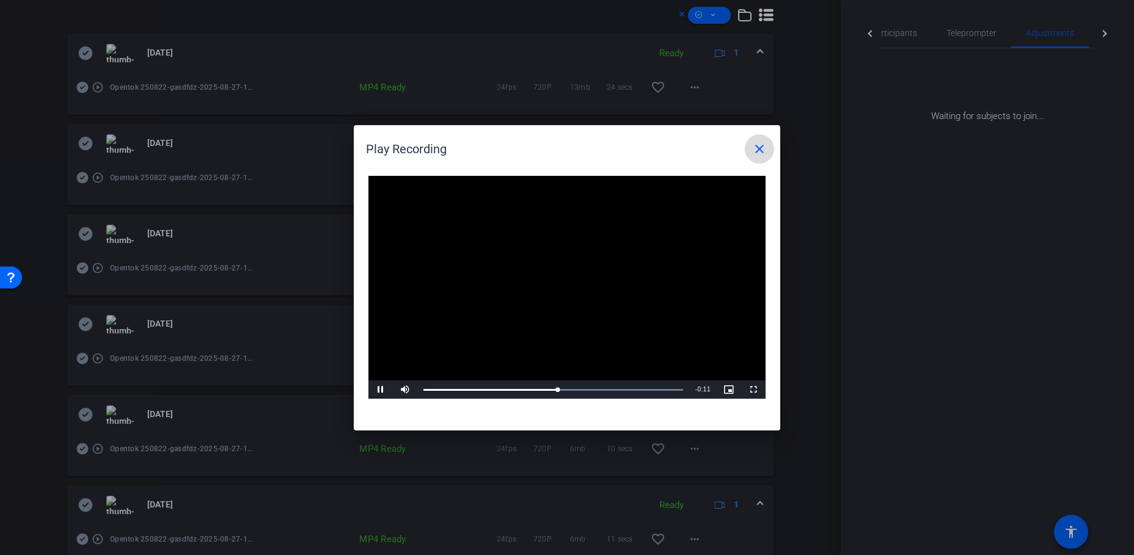
click at [758, 152] on mat-icon "close" at bounding box center [759, 149] width 15 height 15
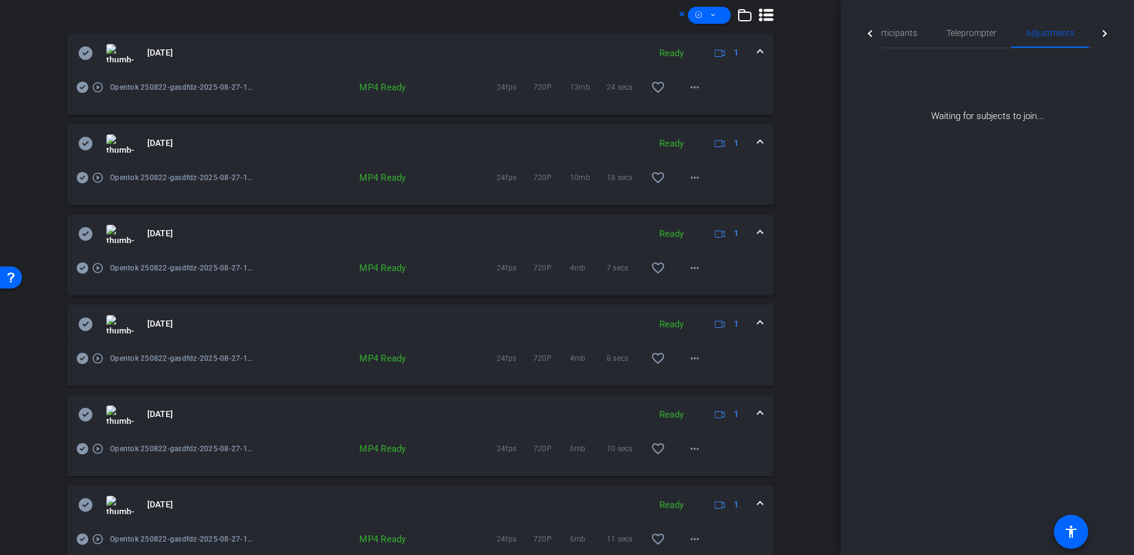
click at [99, 272] on mat-icon "play_circle_outline" at bounding box center [98, 268] width 12 height 12
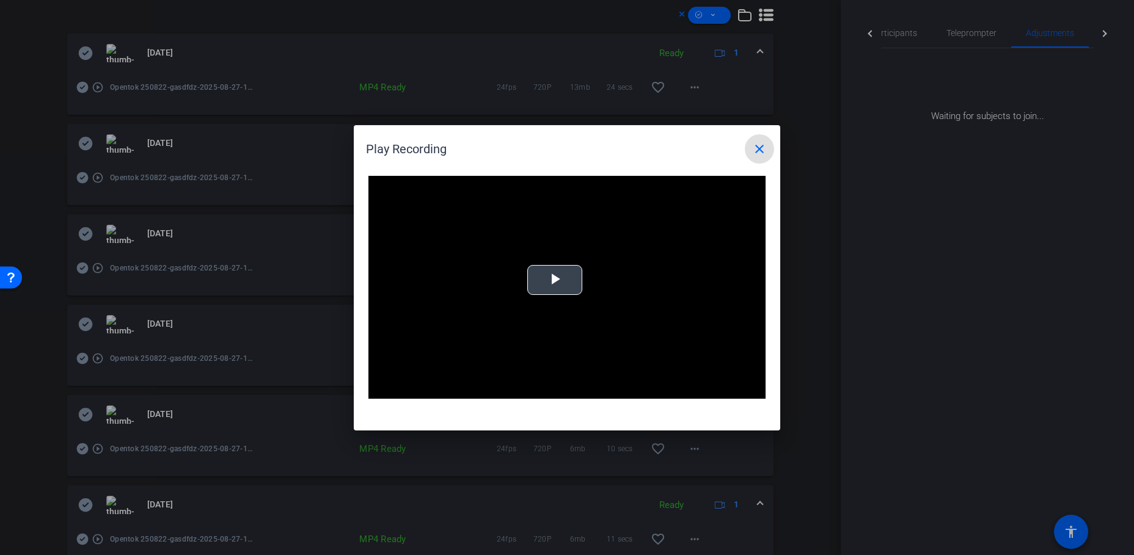
click at [555, 280] on span "Video Player" at bounding box center [555, 280] width 0 height 0
click at [759, 153] on mat-icon "close" at bounding box center [759, 149] width 15 height 15
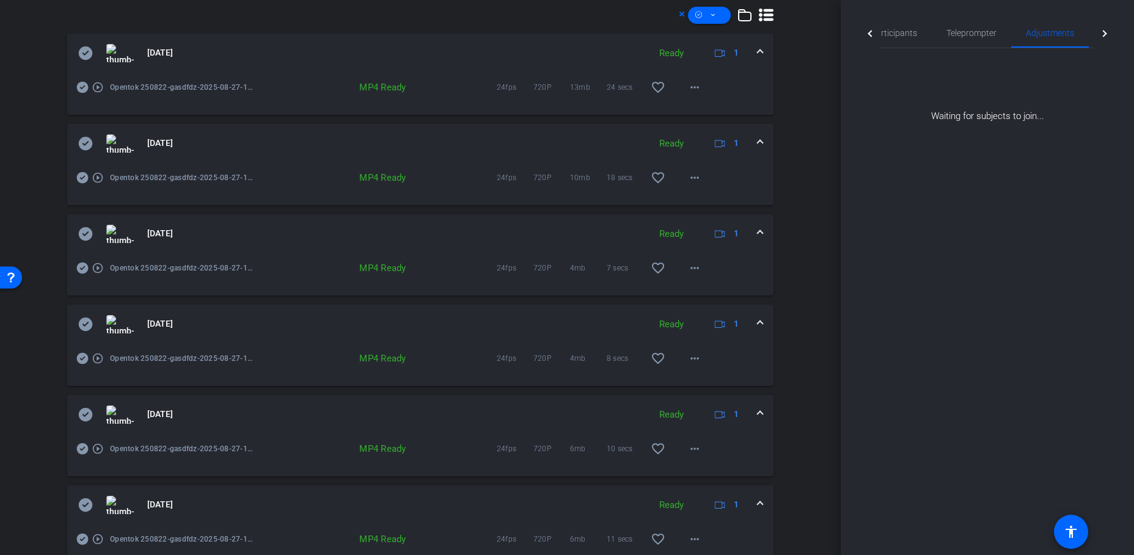
click at [101, 86] on mat-icon "play_circle_outline" at bounding box center [98, 87] width 12 height 12
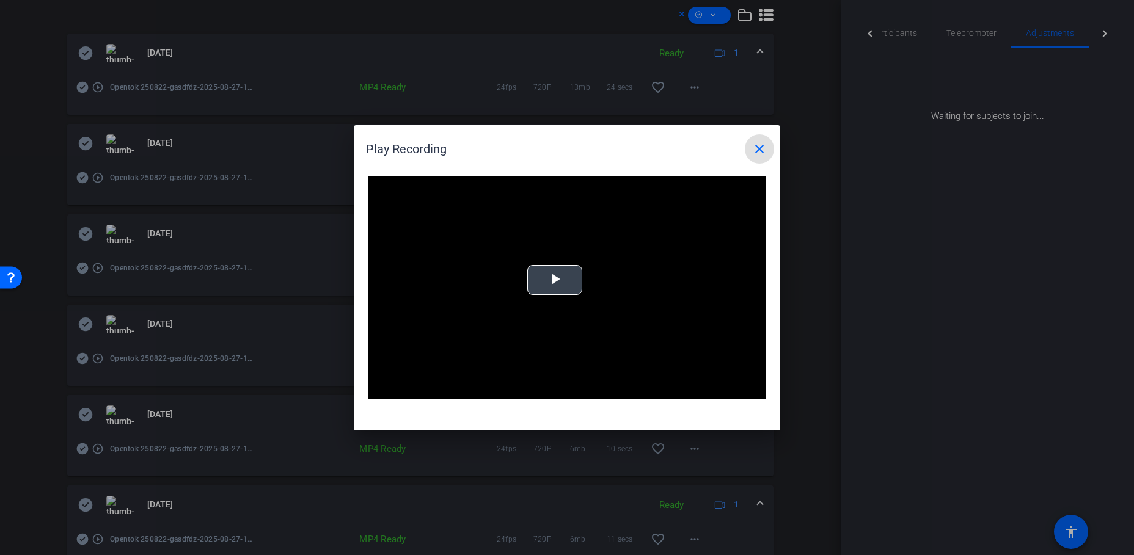
click at [555, 280] on span "Video Player" at bounding box center [555, 280] width 0 height 0
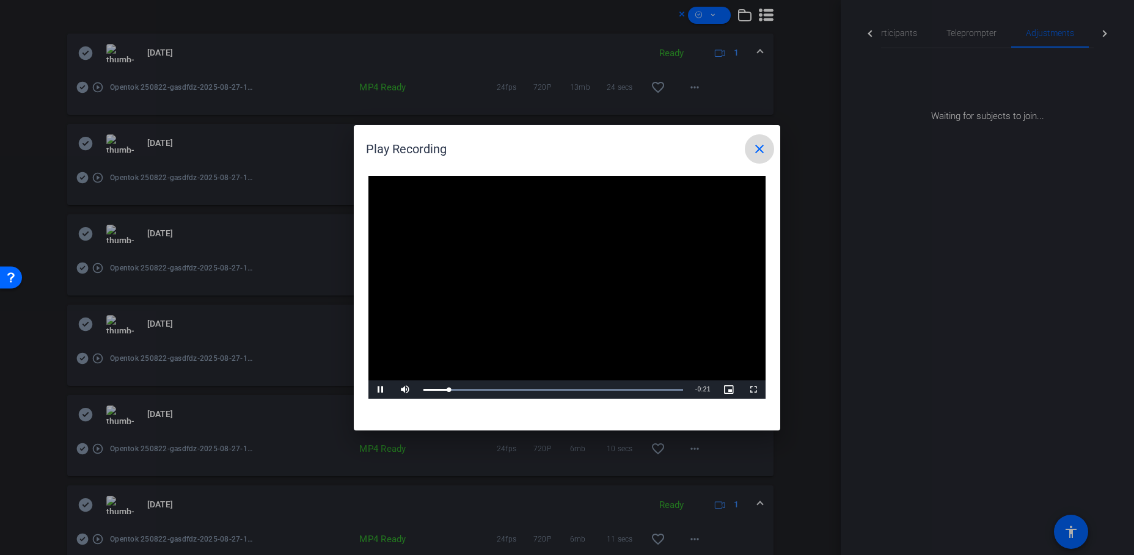
click at [766, 148] on mat-icon "close" at bounding box center [759, 149] width 15 height 15
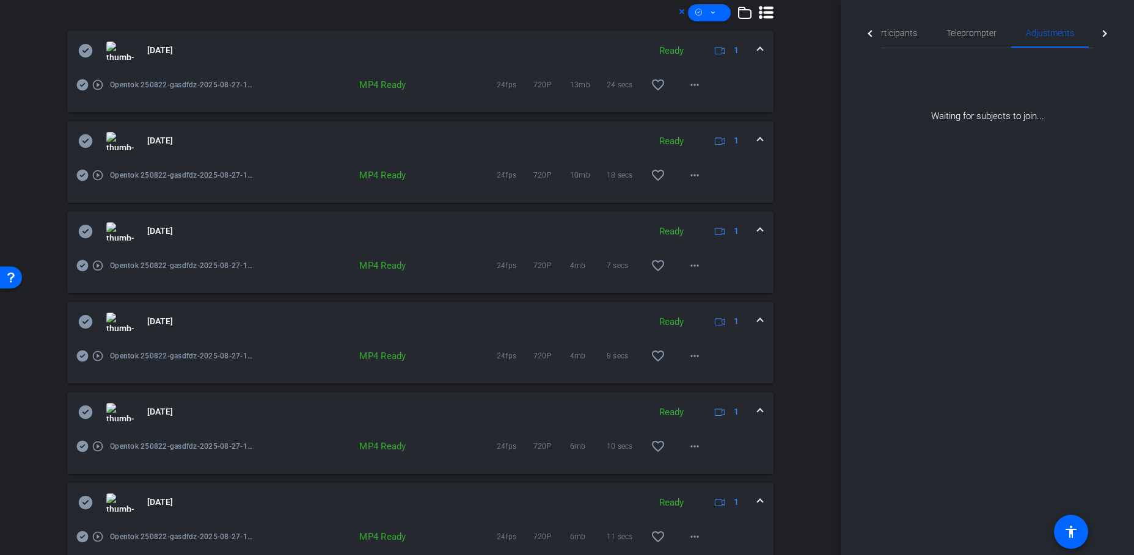
scroll to position [514, 0]
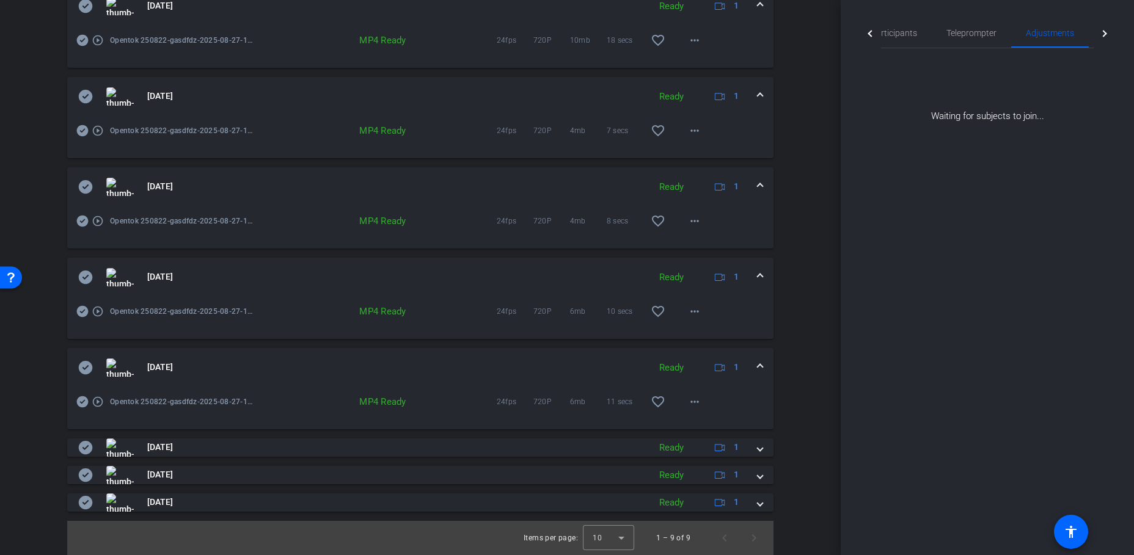
click at [98, 311] on mat-icon "play_circle_outline" at bounding box center [98, 311] width 12 height 12
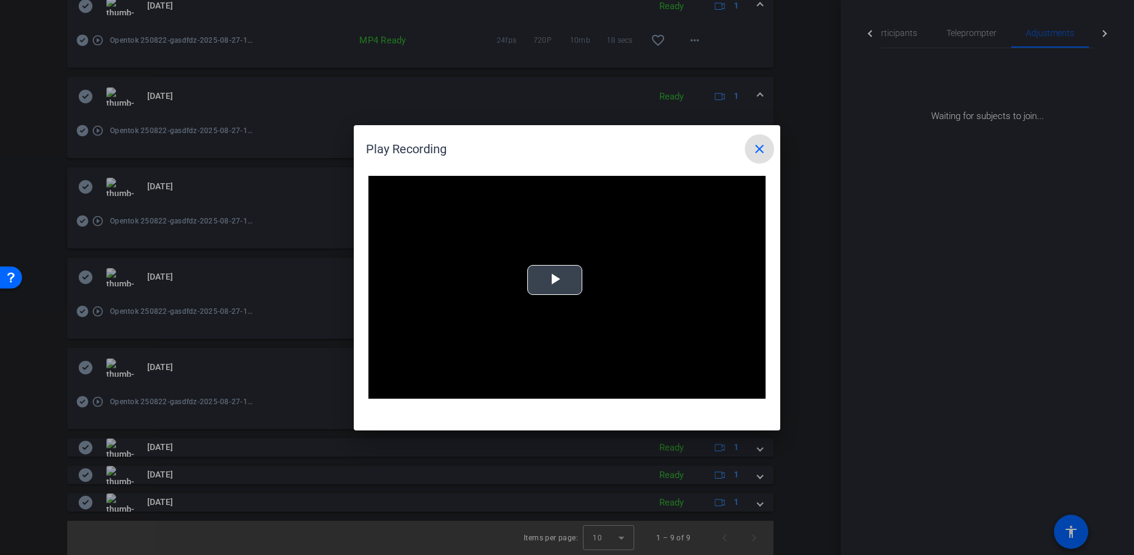
click at [555, 280] on span "Video Player" at bounding box center [555, 280] width 0 height 0
click at [767, 152] on span at bounding box center [759, 148] width 29 height 29
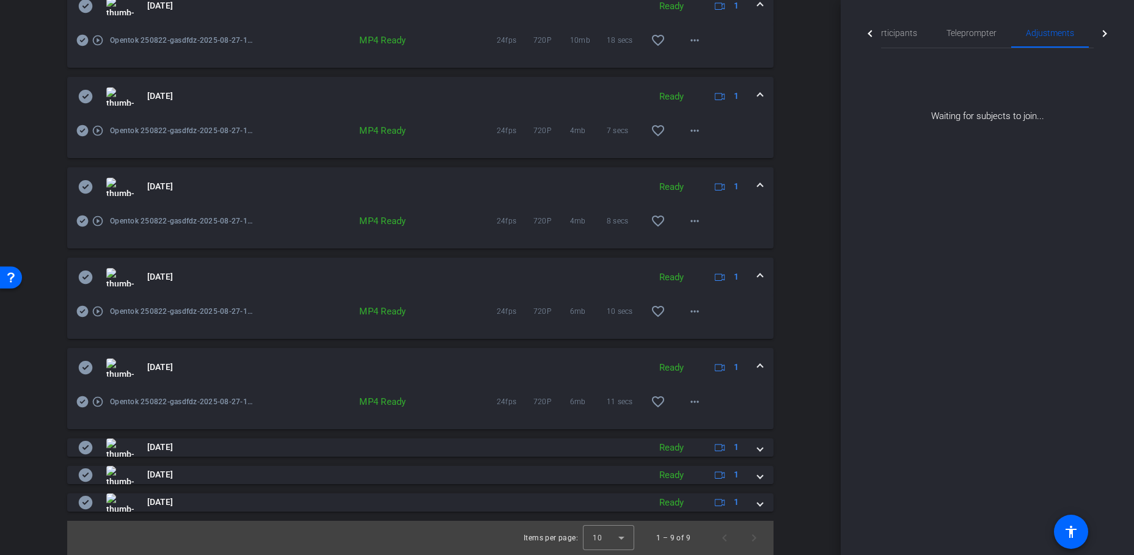
click at [786, 296] on div "Session Clips cloud_upload 4 Aug 27, 2025 Ready 1 play_circle_outline Opentok 2…" at bounding box center [421, 198] width 780 height 713
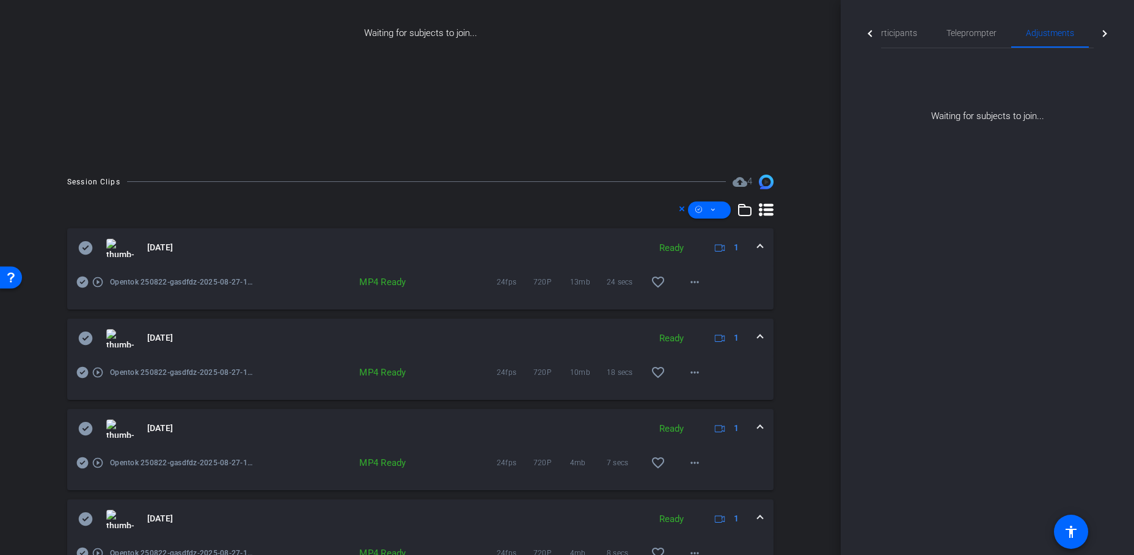
scroll to position [0, 0]
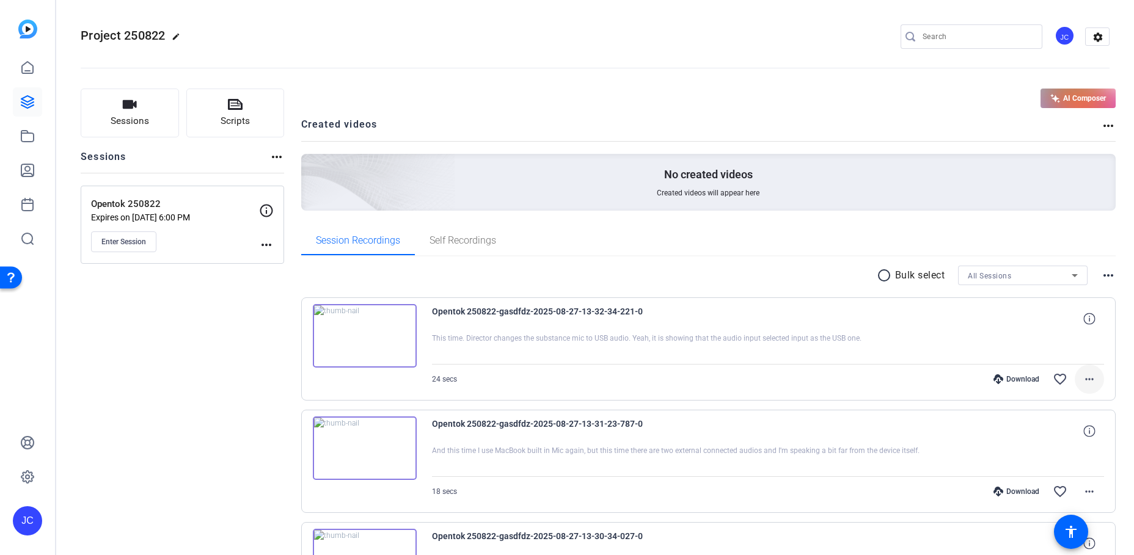
click at [1082, 381] on mat-icon "more_horiz" at bounding box center [1089, 379] width 15 height 15
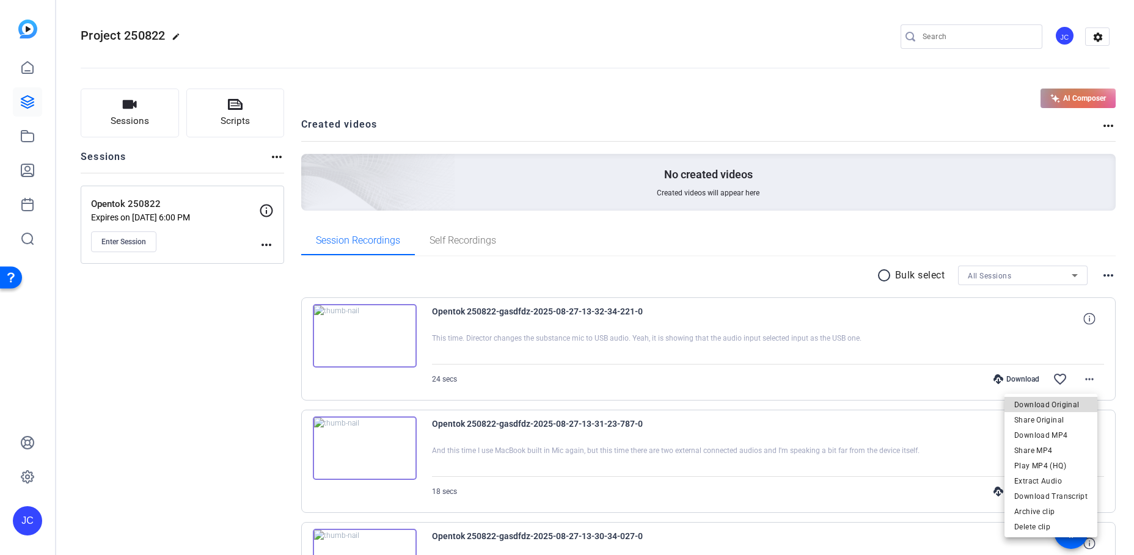
click at [1068, 405] on span "Download Original" at bounding box center [1050, 405] width 73 height 15
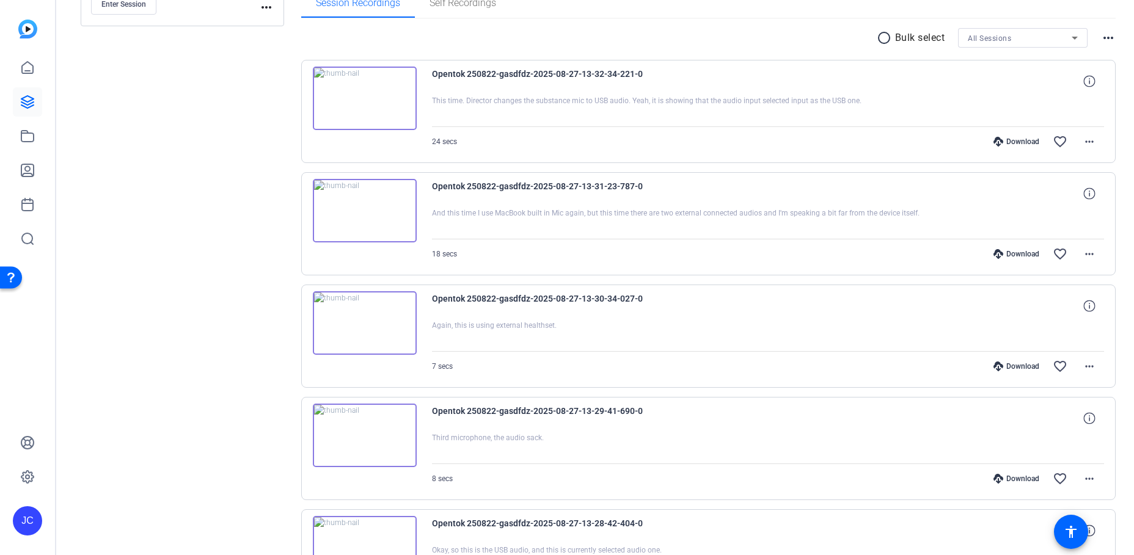
scroll to position [209, 0]
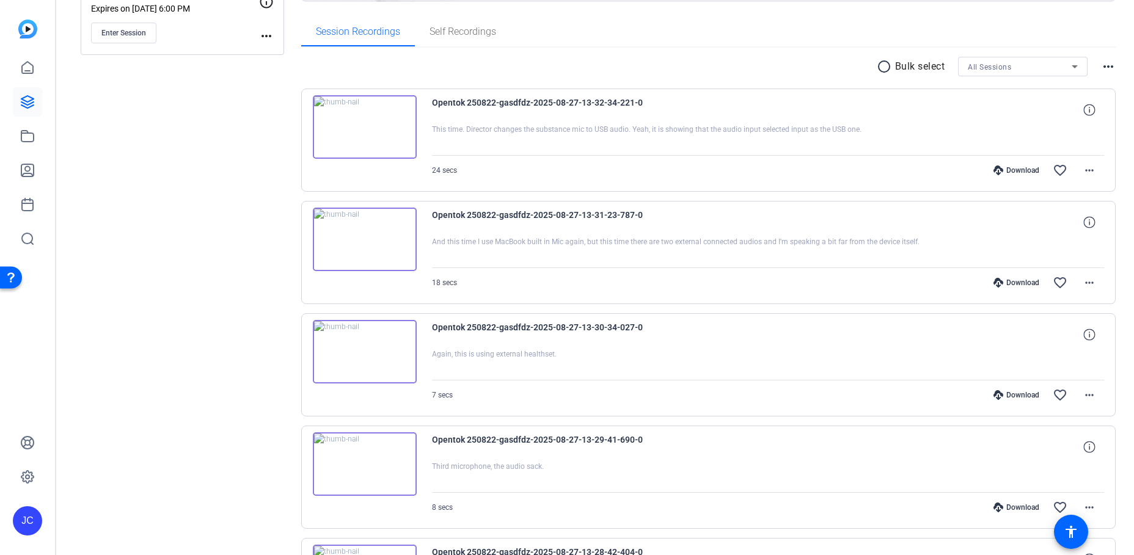
click at [877, 68] on mat-icon "radio_button_unchecked" at bounding box center [886, 66] width 18 height 15
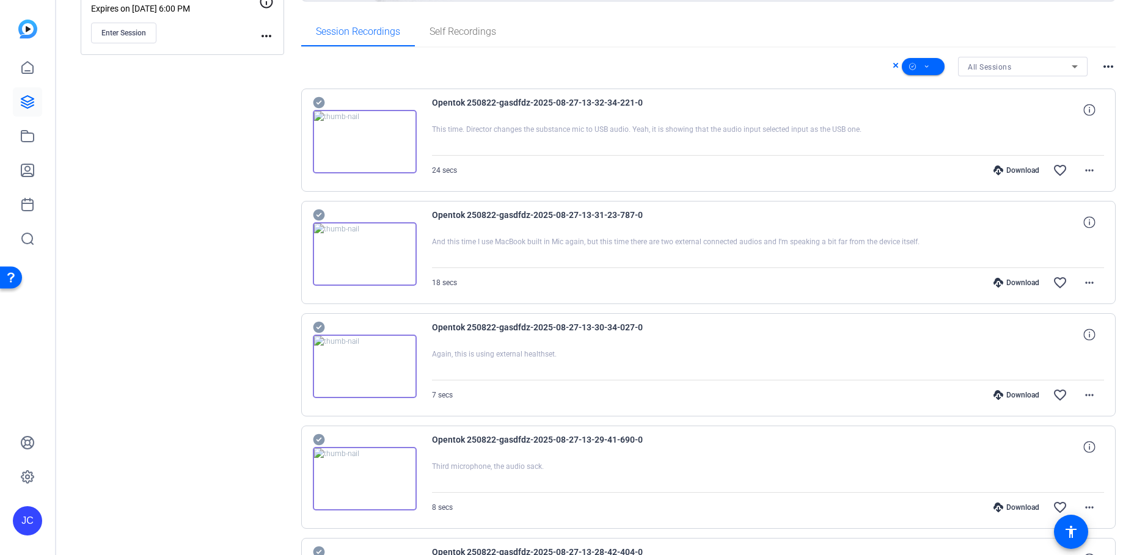
click at [316, 102] on icon at bounding box center [319, 103] width 12 height 12
click at [318, 211] on icon at bounding box center [319, 216] width 12 height 12
click at [318, 324] on icon at bounding box center [319, 328] width 12 height 12
click at [320, 434] on icon at bounding box center [319, 440] width 12 height 12
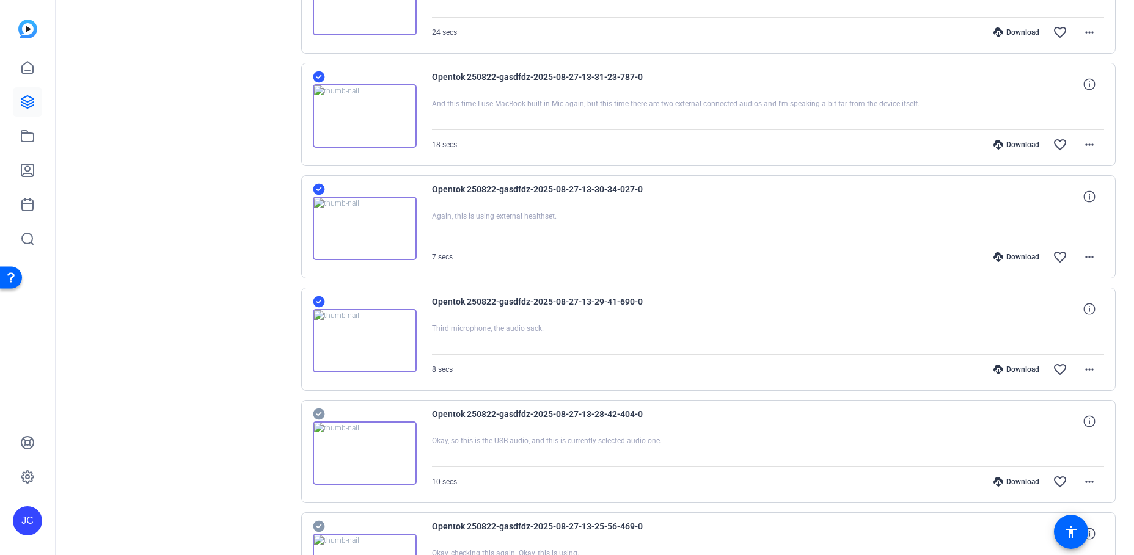
scroll to position [499, 0]
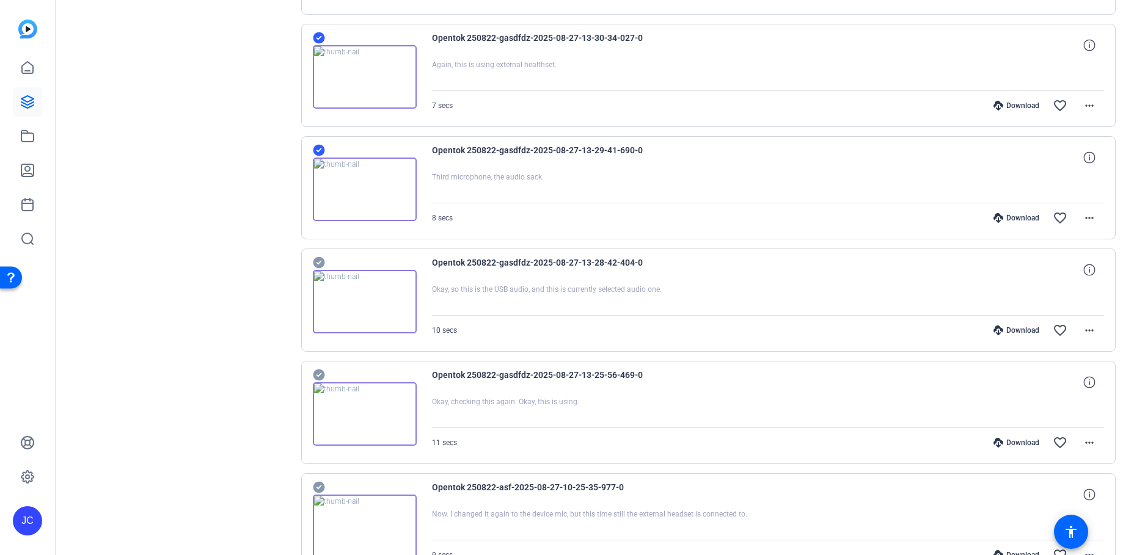
click at [322, 265] on icon at bounding box center [319, 263] width 12 height 12
click at [319, 381] on icon at bounding box center [319, 375] width 12 height 15
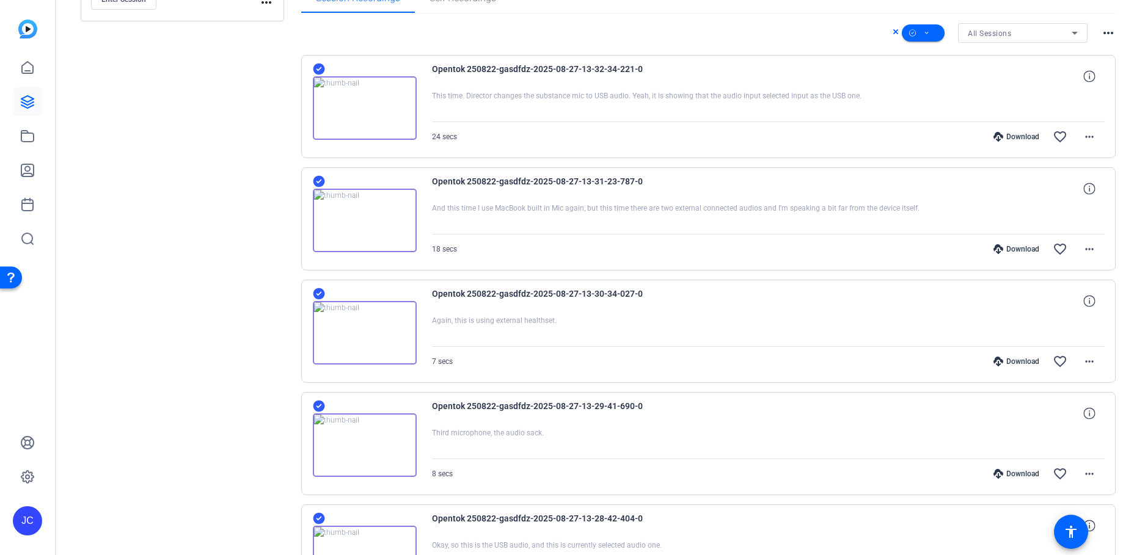
scroll to position [0, 0]
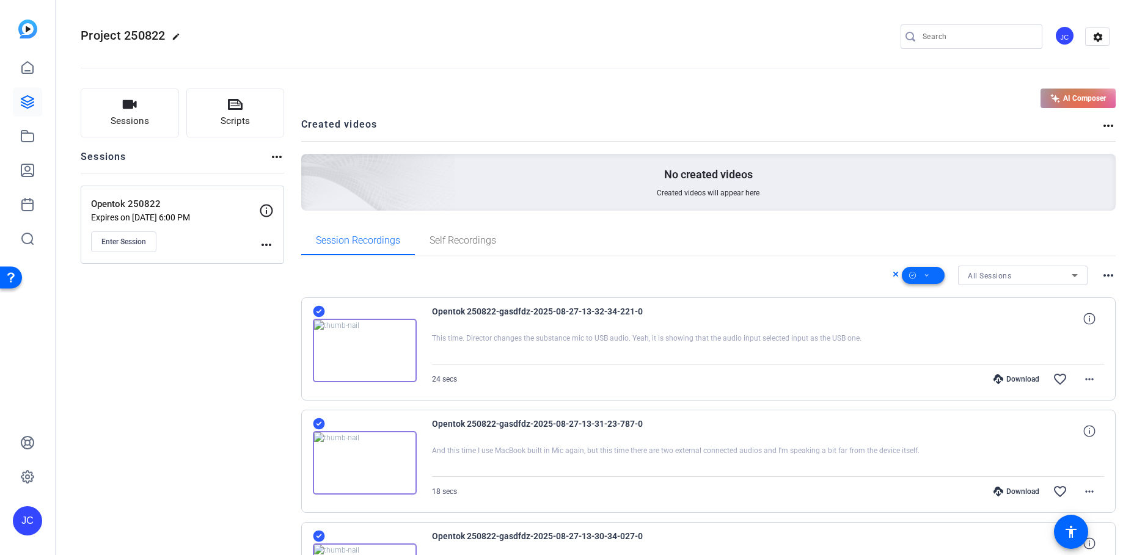
click at [922, 272] on button at bounding box center [923, 275] width 43 height 17
click at [941, 324] on span "Download Original" at bounding box center [937, 325] width 65 height 15
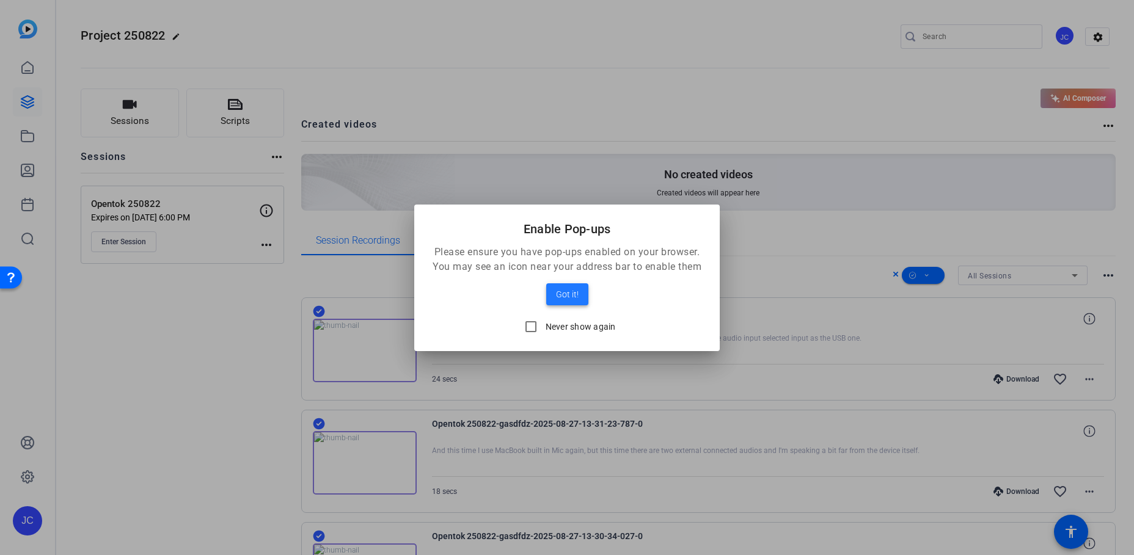
click at [563, 296] on span "Got it!" at bounding box center [567, 294] width 23 height 15
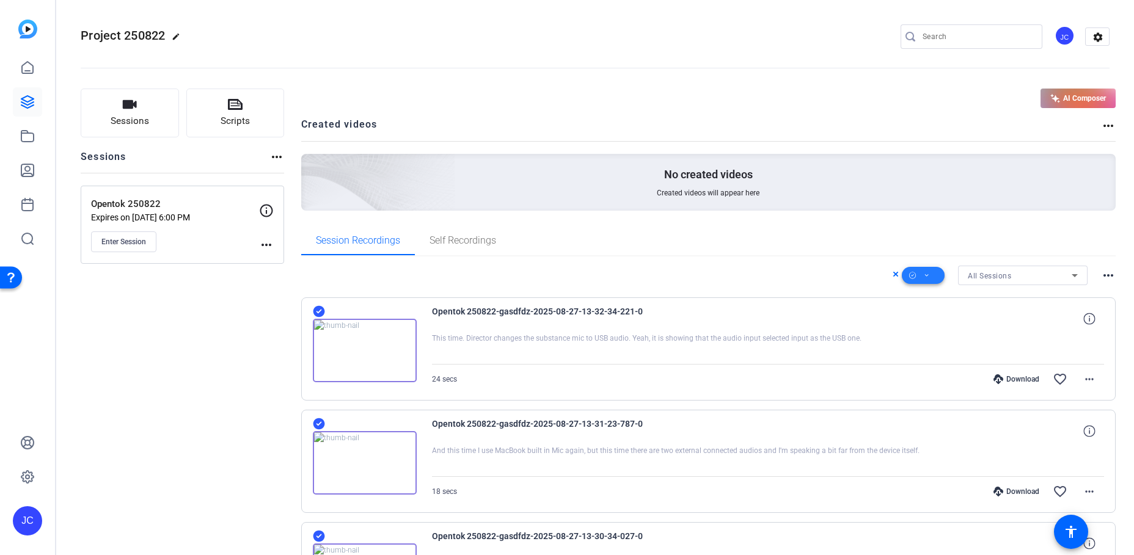
click at [924, 268] on icon at bounding box center [927, 275] width 6 height 15
click at [946, 325] on span "Download Original" at bounding box center [937, 325] width 65 height 15
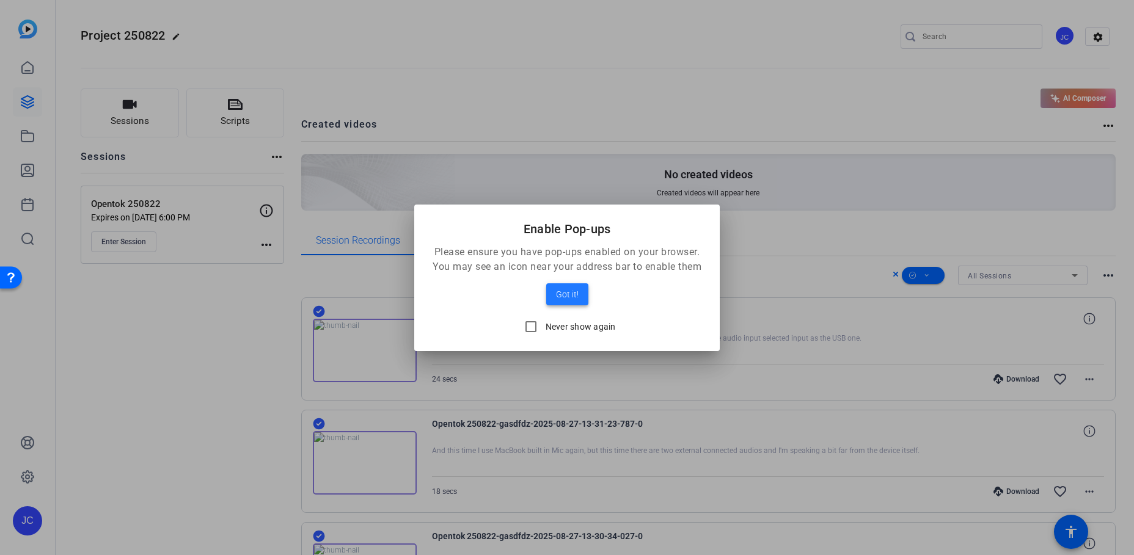
click at [583, 301] on span at bounding box center [567, 294] width 42 height 29
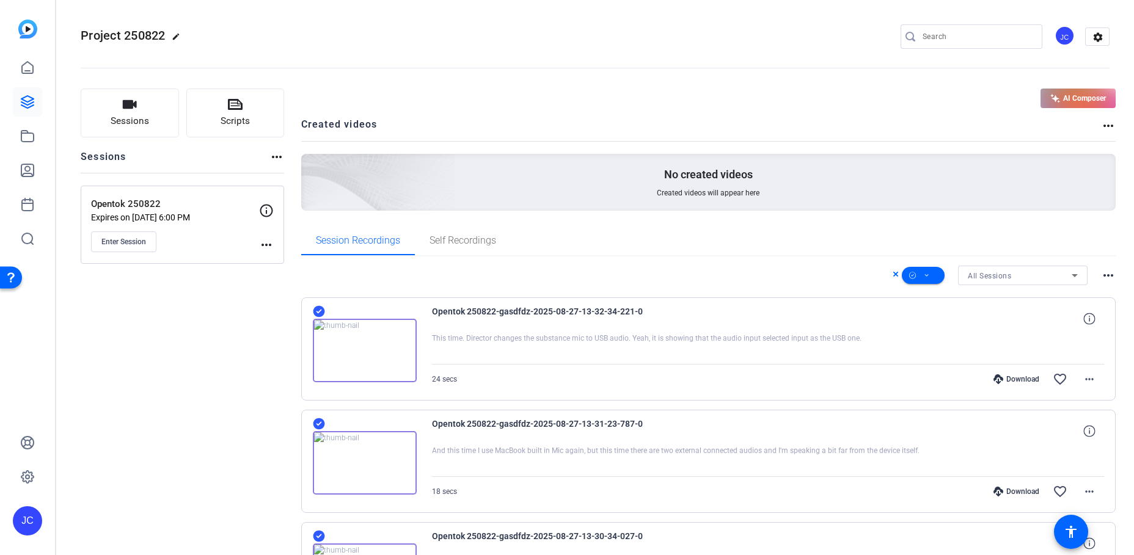
click at [639, 94] on div "AI Composer" at bounding box center [708, 99] width 815 height 20
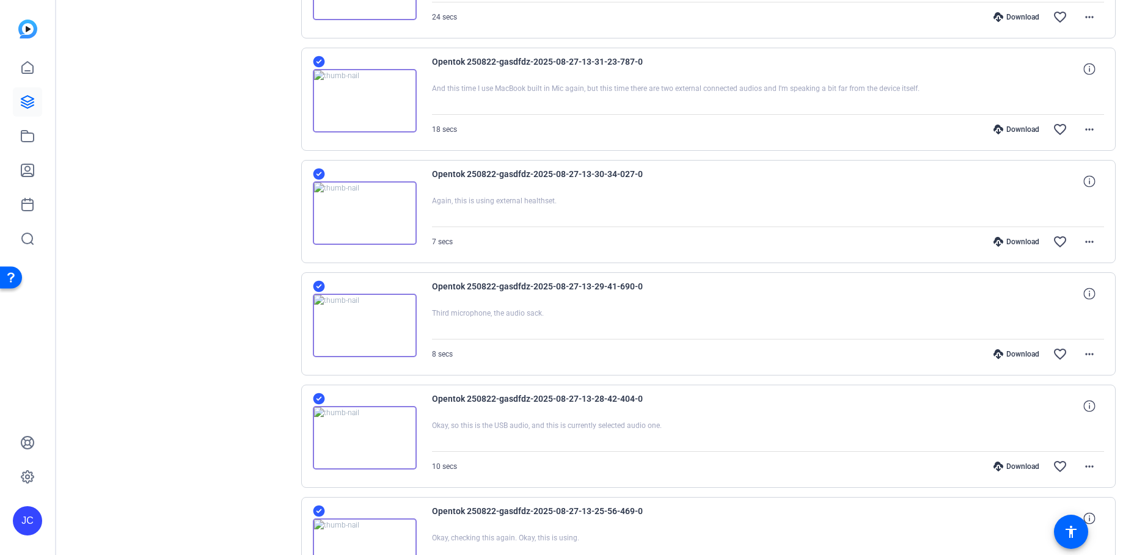
scroll to position [465, 0]
